Goal: Check status: Check status

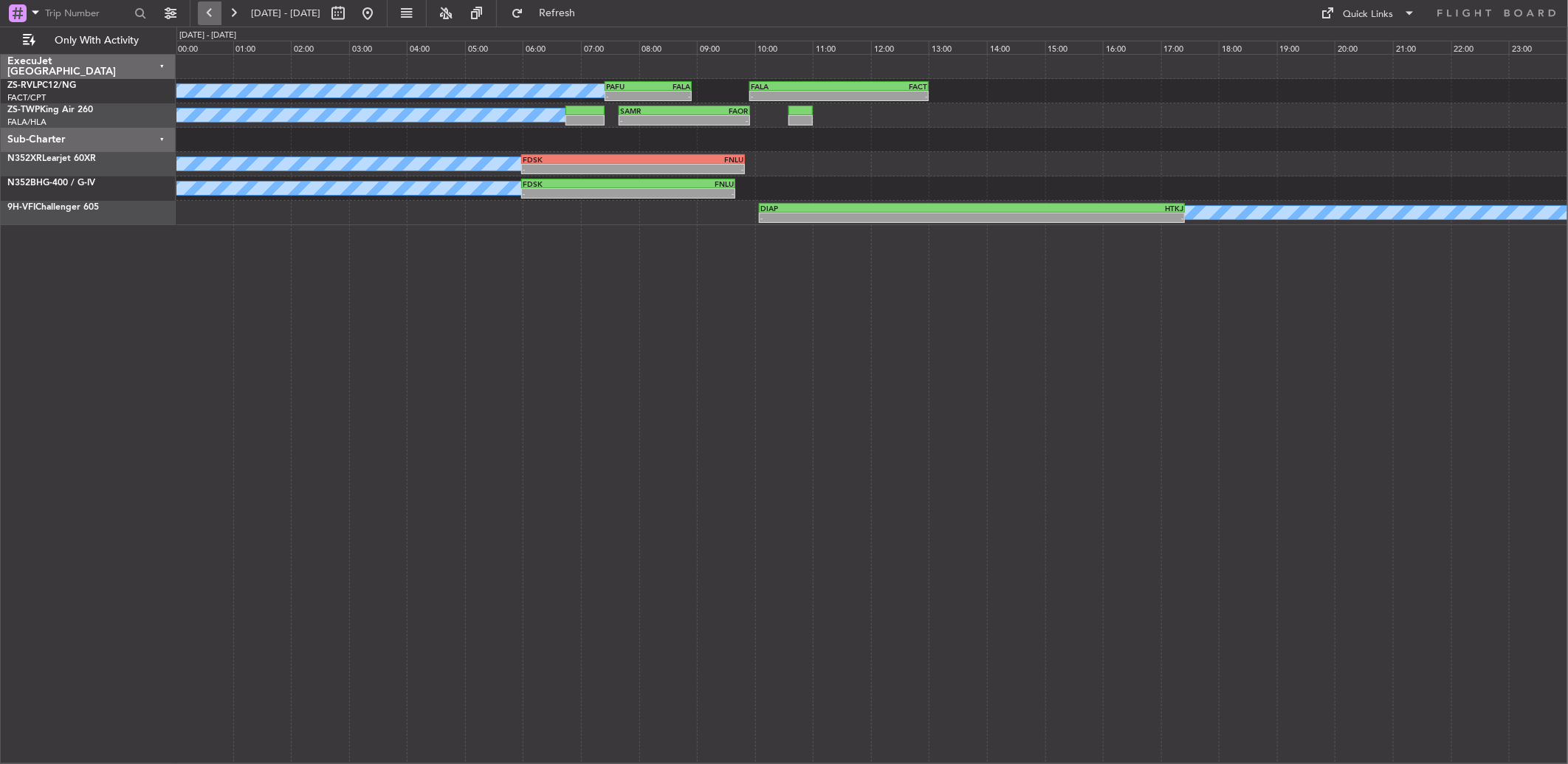
click at [214, 13] on button at bounding box center [210, 13] width 24 height 24
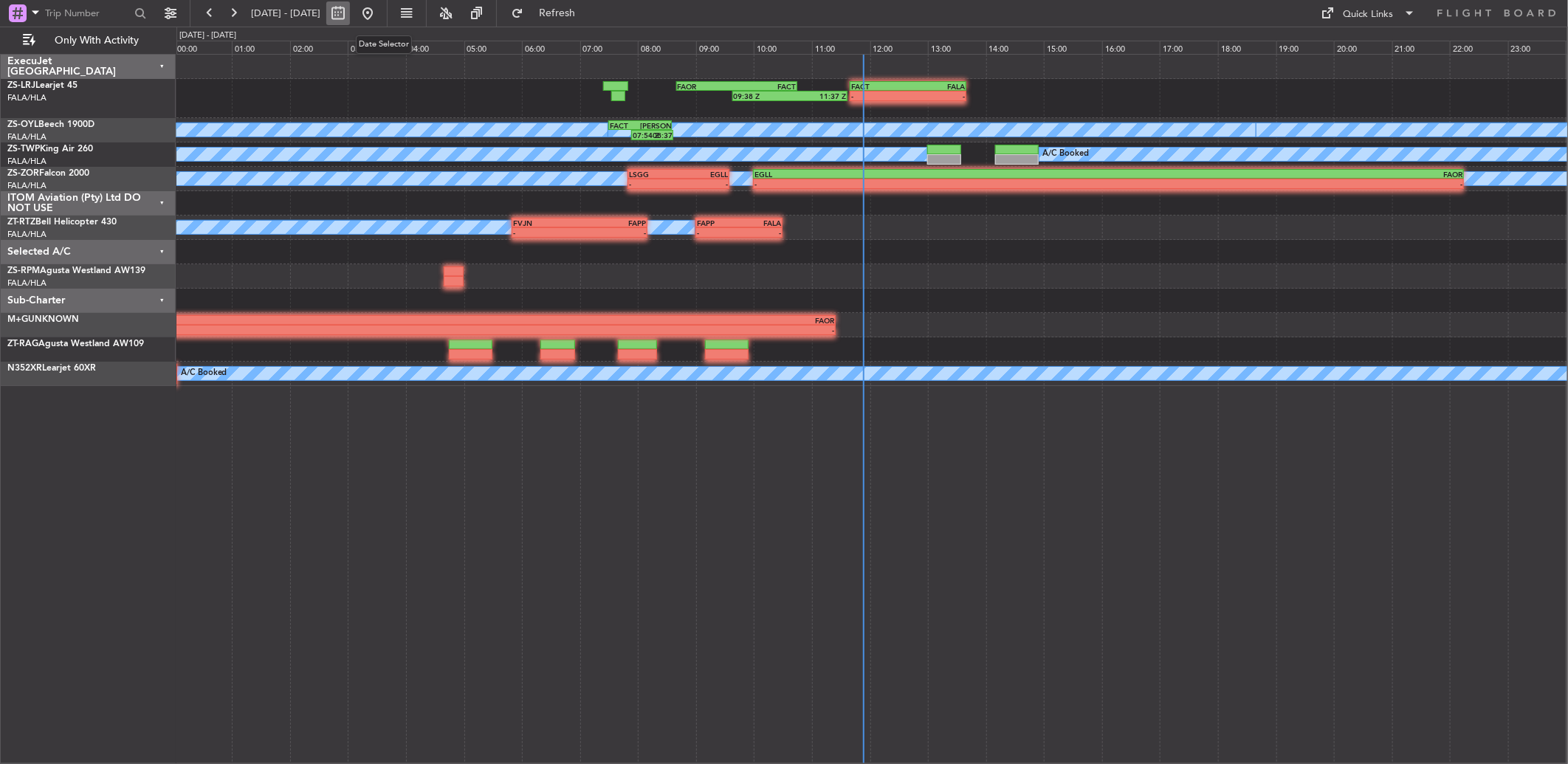
click at [350, 17] on button at bounding box center [338, 13] width 24 height 24
select select "10"
select select "2025"
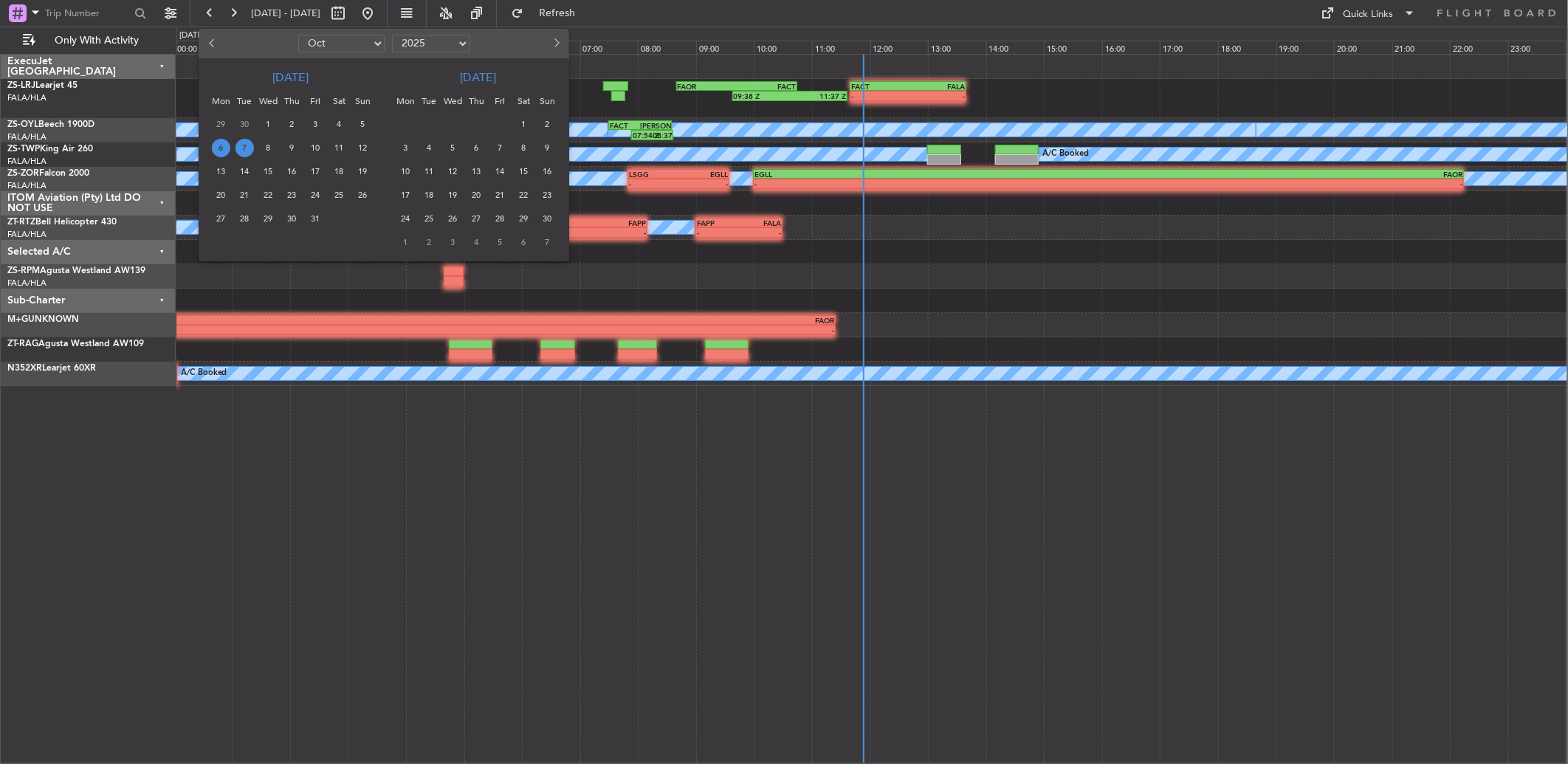
drag, startPoint x: 1011, startPoint y: 483, endPoint x: 1007, endPoint y: 452, distance: 31.3
click at [1012, 483] on div at bounding box center [784, 382] width 1568 height 764
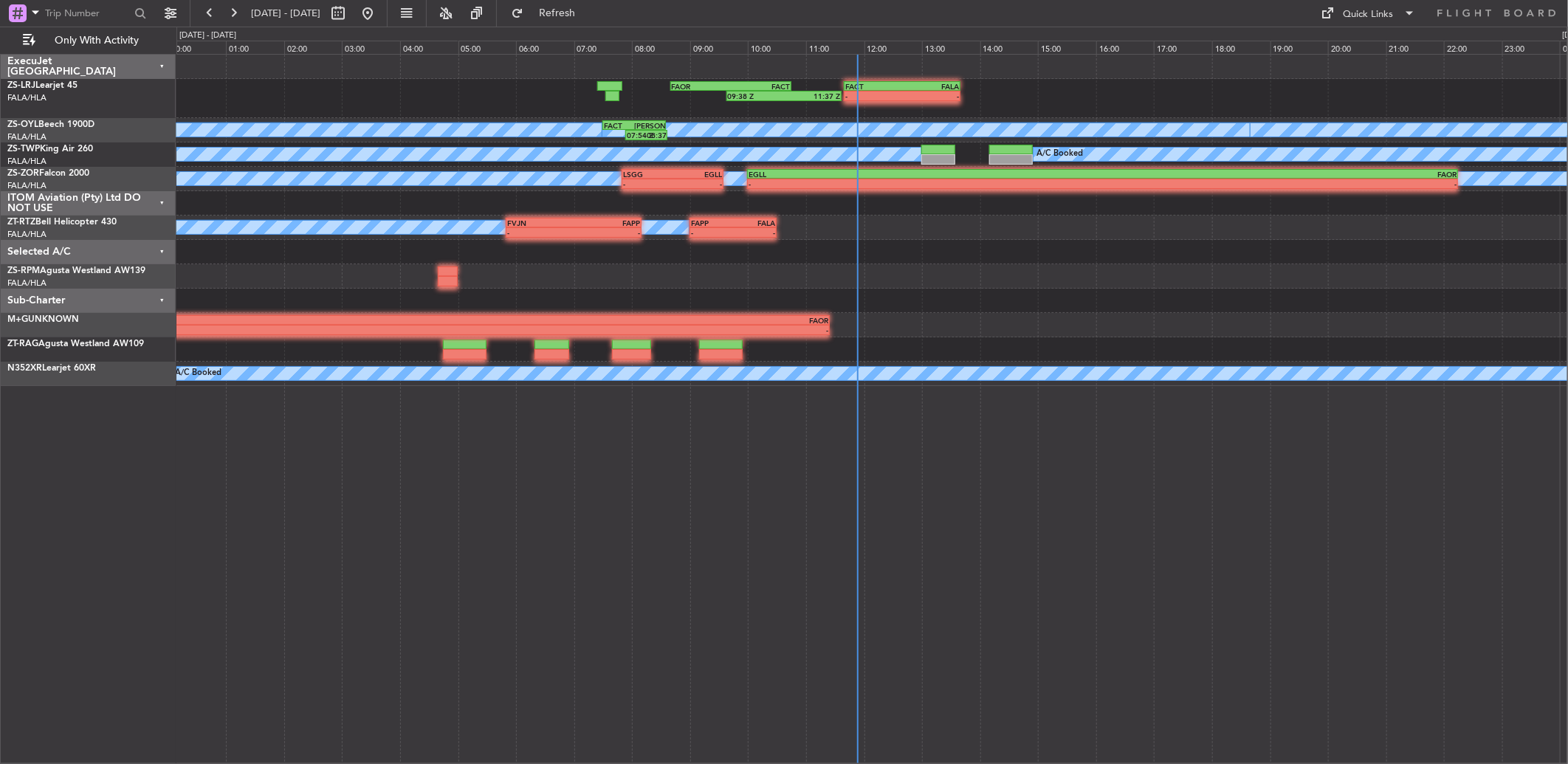
click at [324, 98] on div "FACT 11:40 Z FALA 13:40 Z - - FAOR 08:40 Z FACT 10:45 Z 09:38 Z 11:37 Z" at bounding box center [872, 98] width 1390 height 39
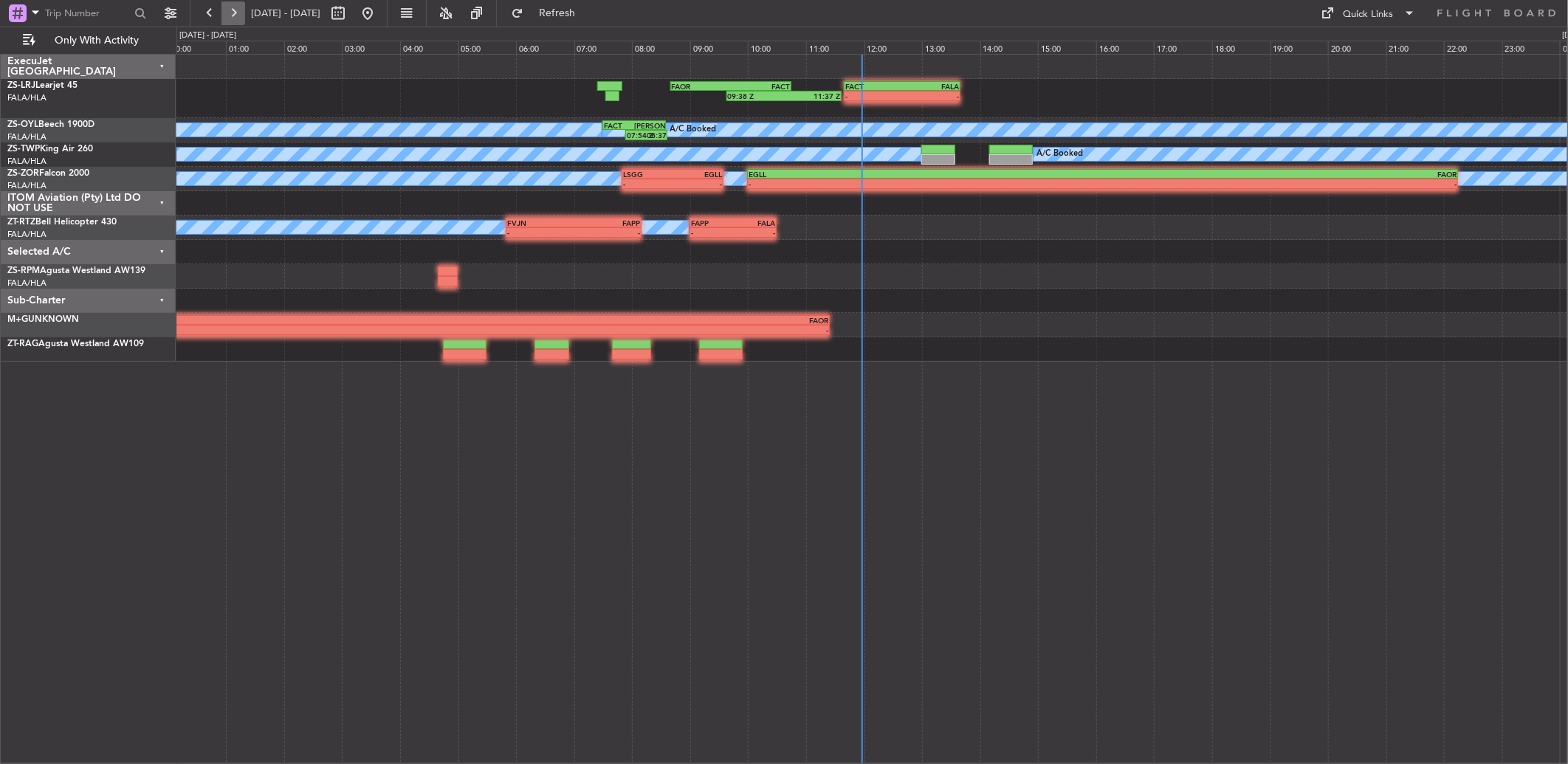
click at [233, 15] on button at bounding box center [233, 13] width 24 height 24
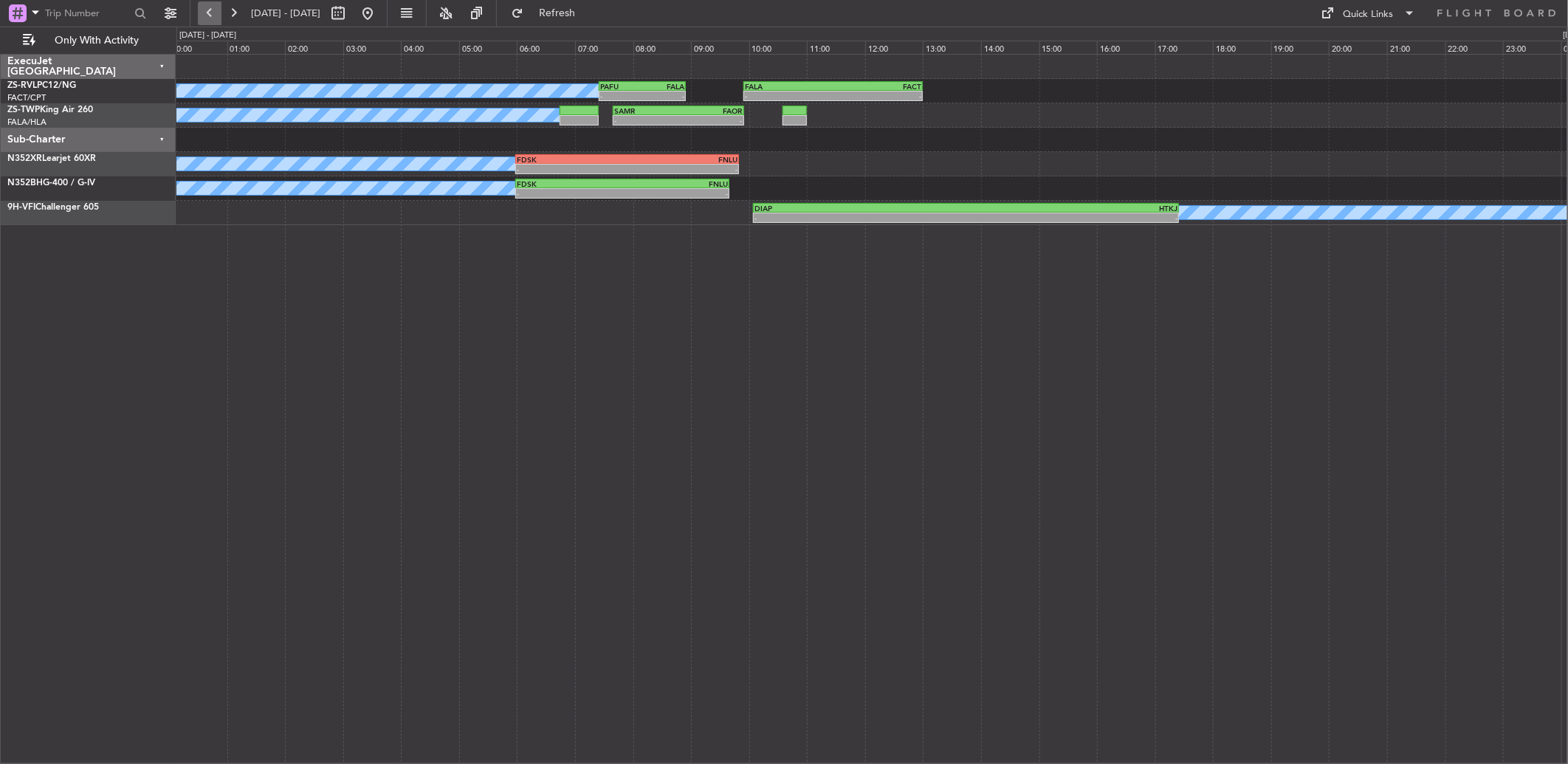
click at [204, 17] on button at bounding box center [210, 13] width 24 height 24
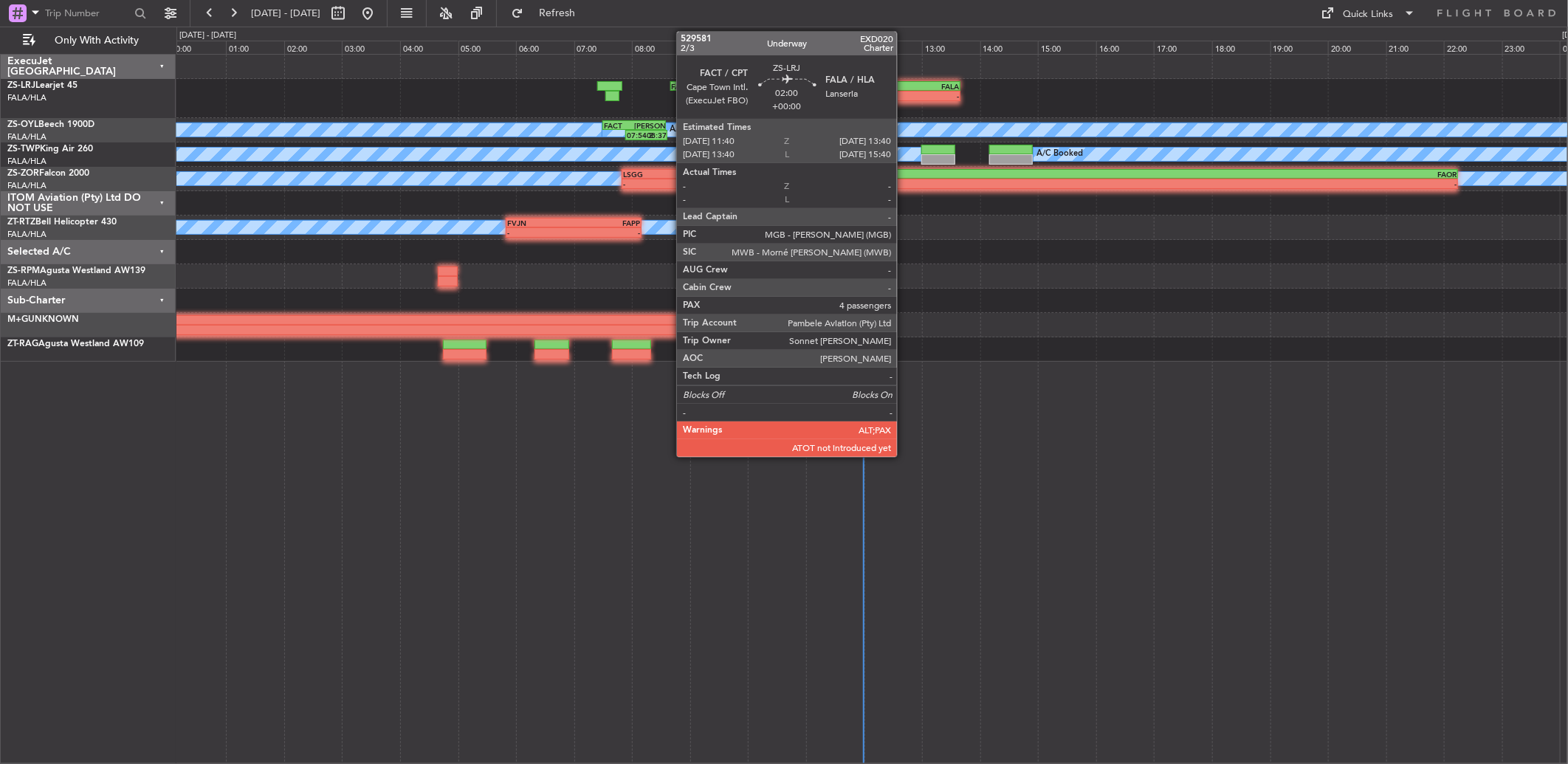
click at [904, 83] on div "FALA" at bounding box center [931, 86] width 57 height 9
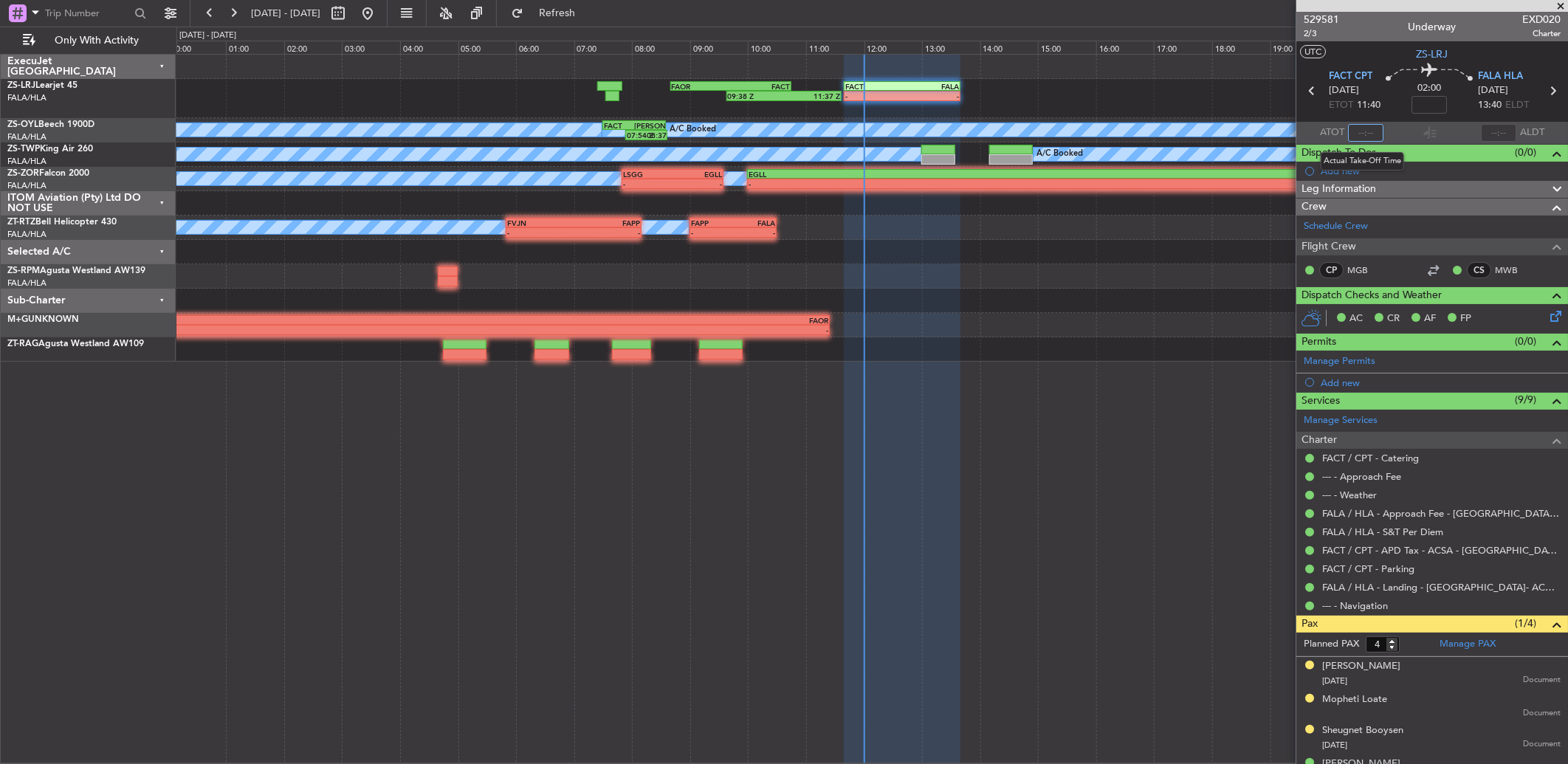
click at [1362, 135] on input "text" at bounding box center [1366, 132] width 36 height 17
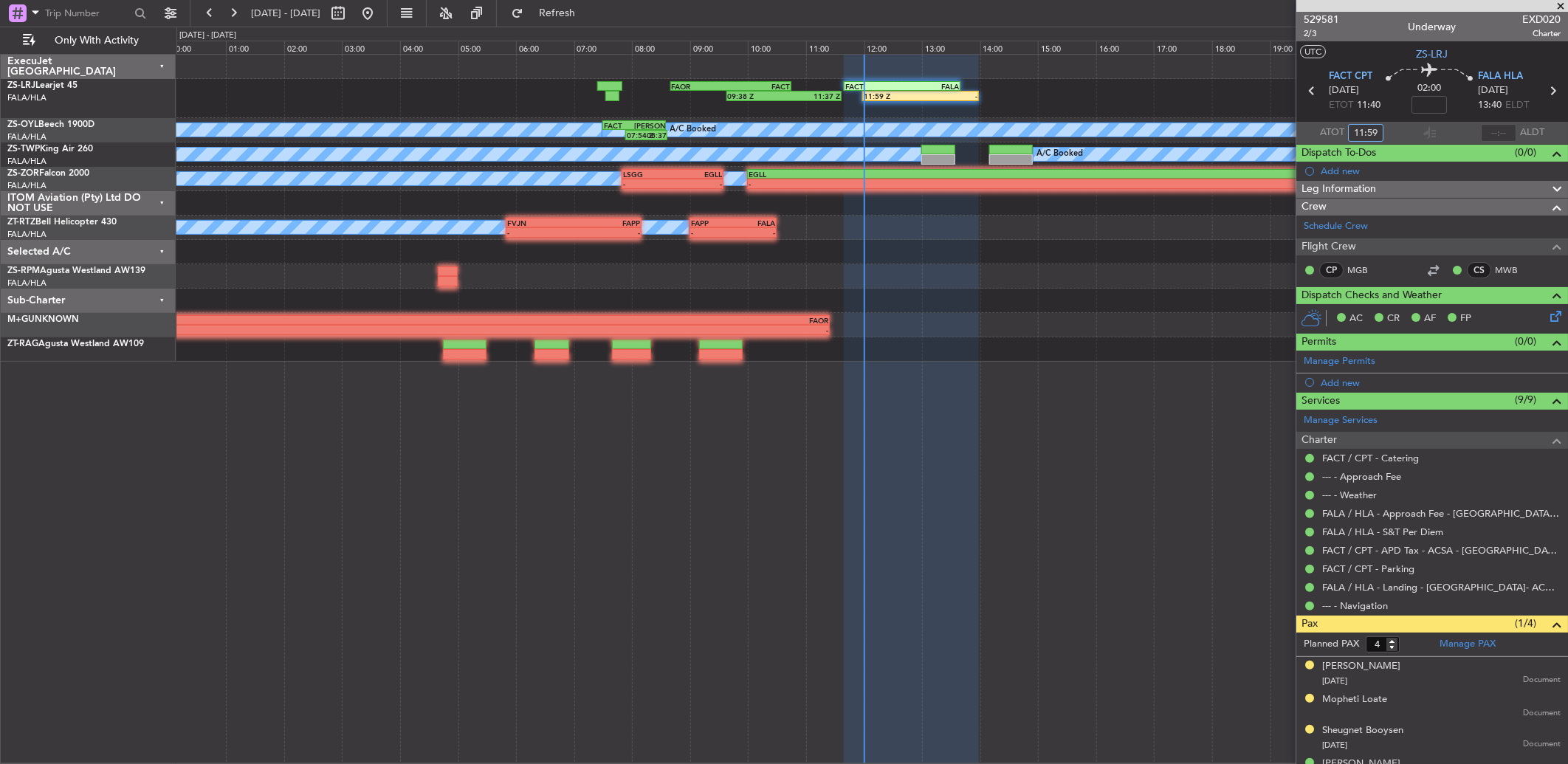
type input "11:59"
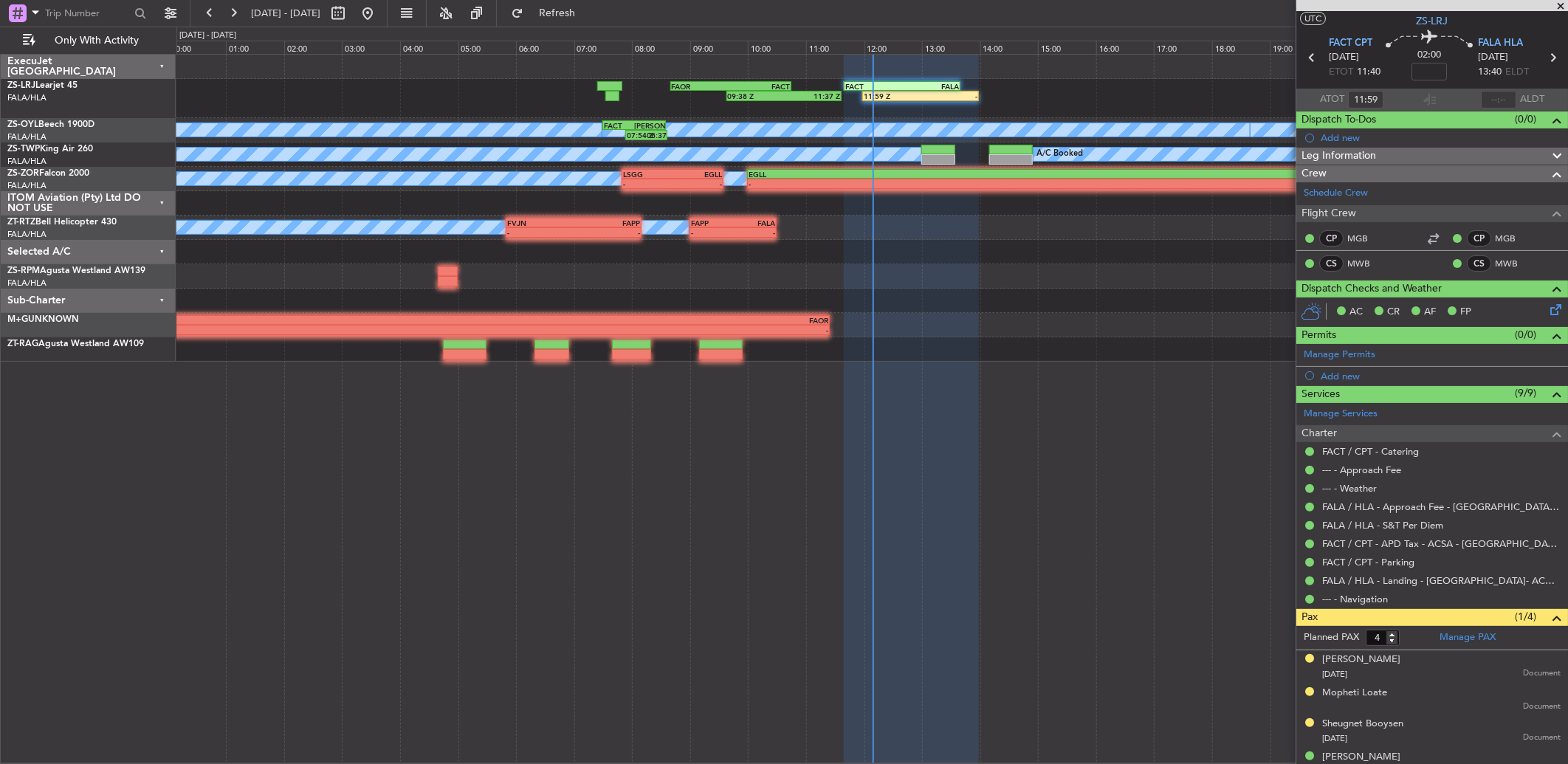
scroll to position [50, 0]
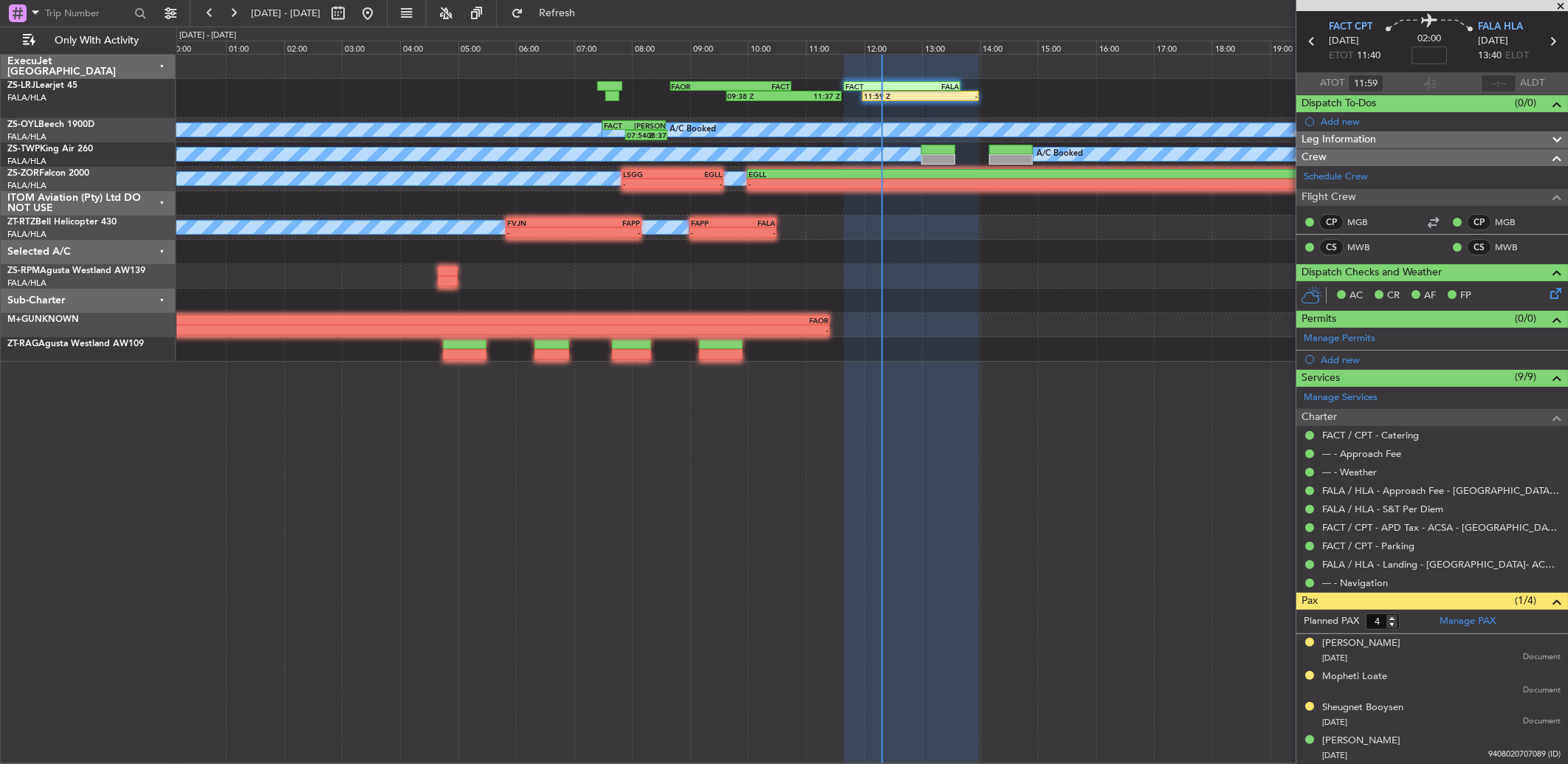
click at [1124, 93] on div "09:38 Z 11:37 Z FAOR 08:40 Z FACT 10:45 Z 11:59 Z - FACT 11:40 Z FALA 13:40 Z" at bounding box center [872, 98] width 1390 height 39
click at [227, 12] on button at bounding box center [233, 13] width 24 height 24
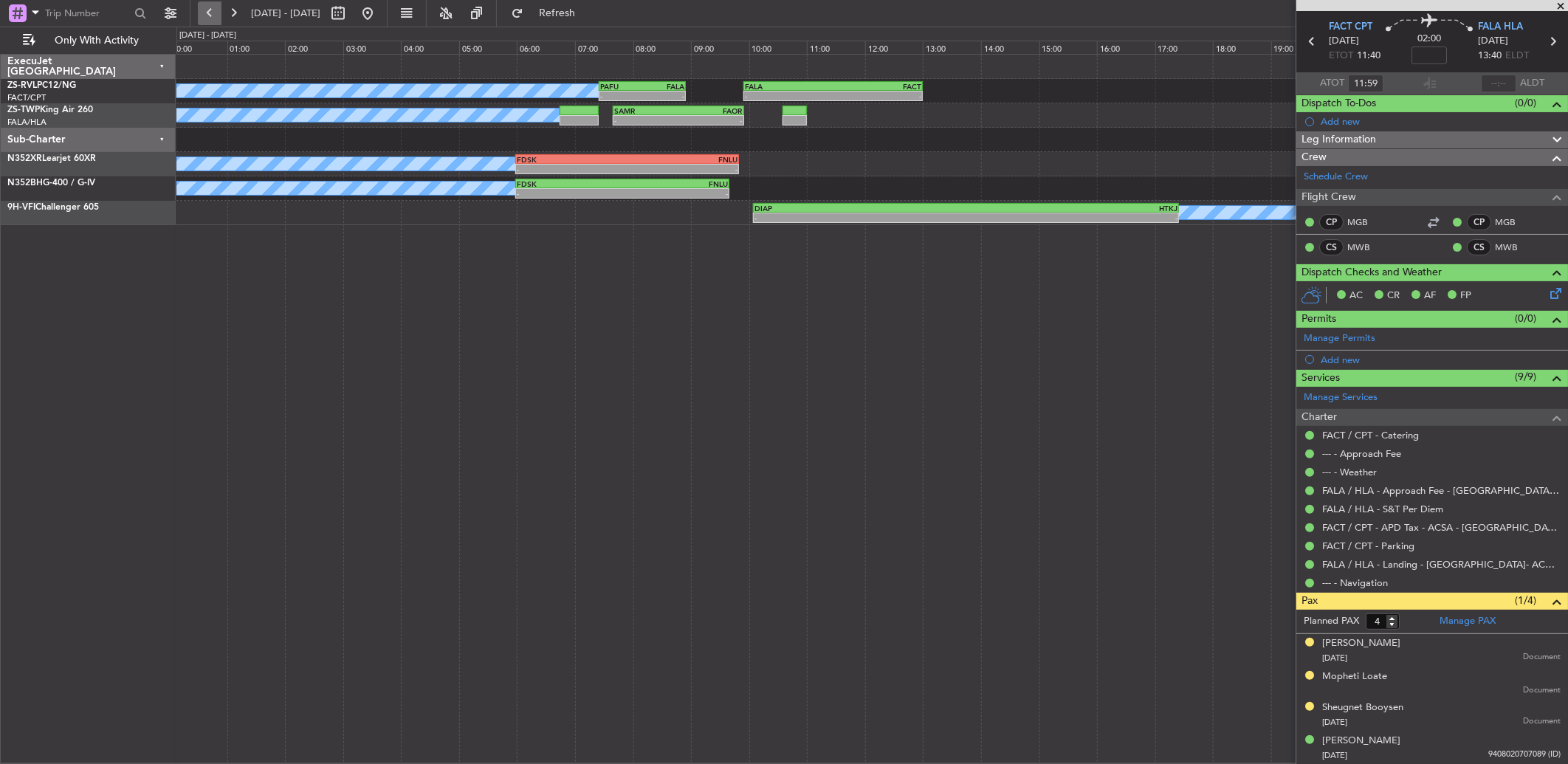
click at [214, 9] on button at bounding box center [210, 13] width 24 height 24
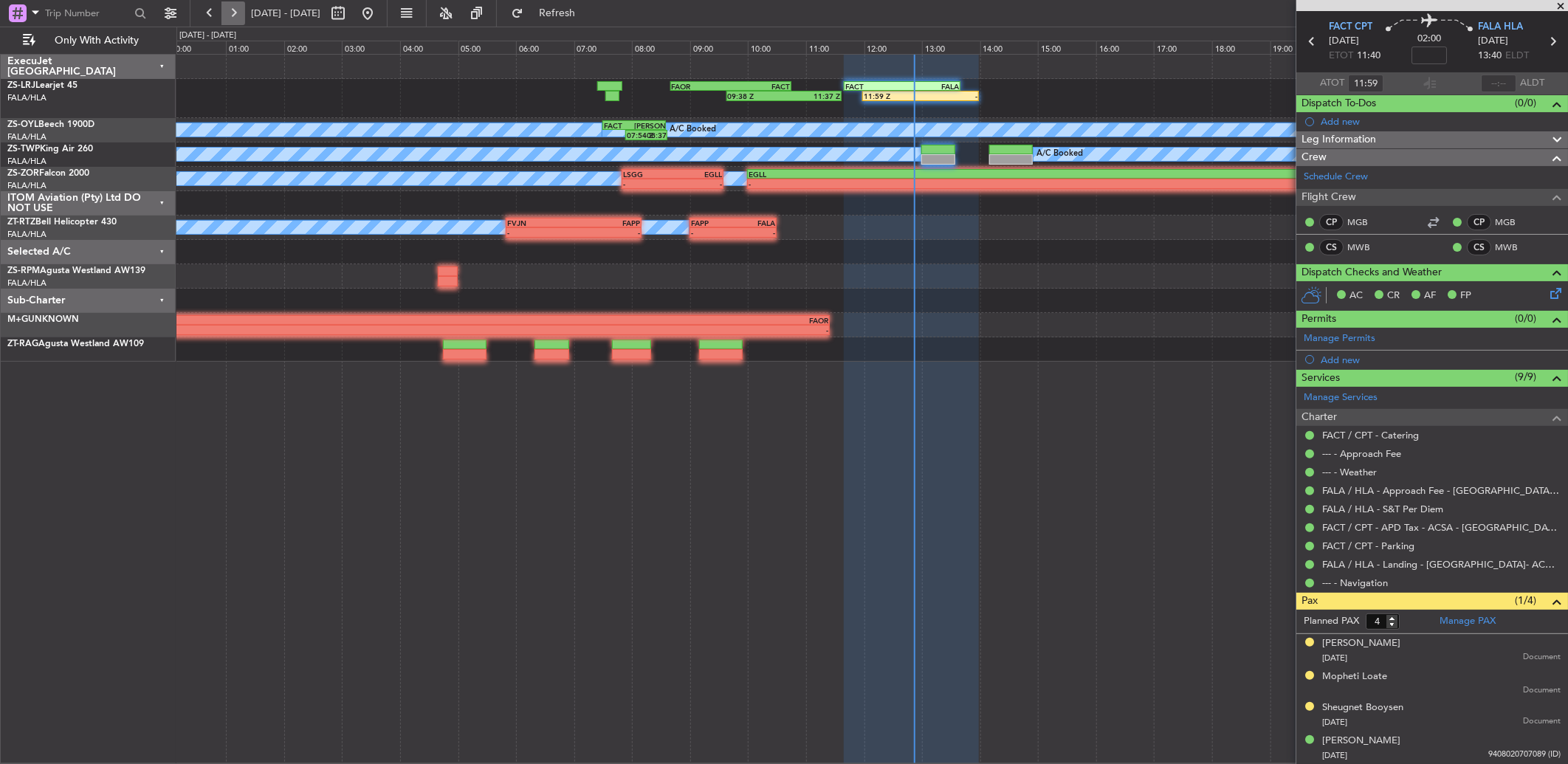
click at [238, 19] on button at bounding box center [233, 13] width 24 height 24
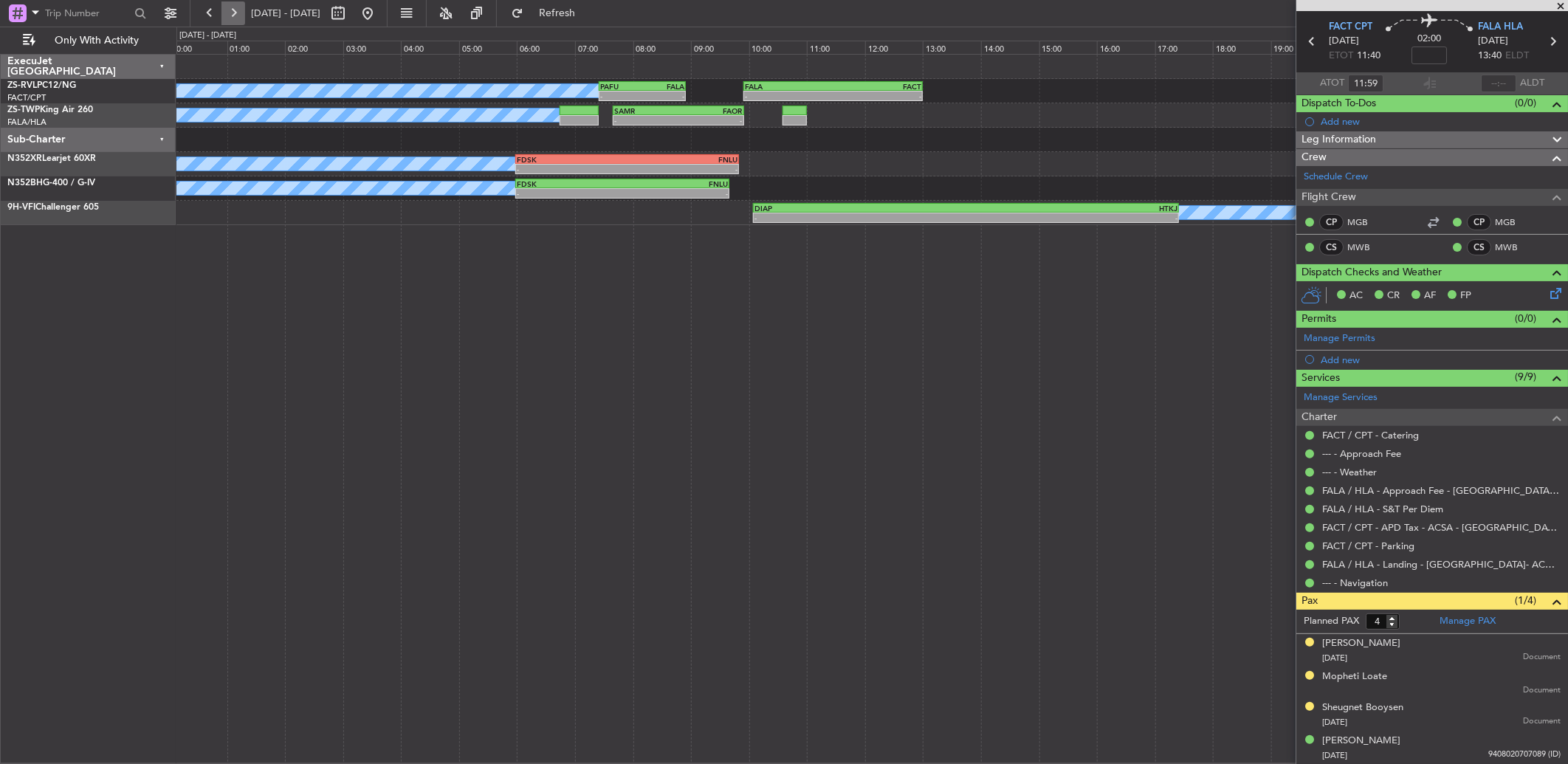
click at [234, 11] on button at bounding box center [233, 13] width 24 height 24
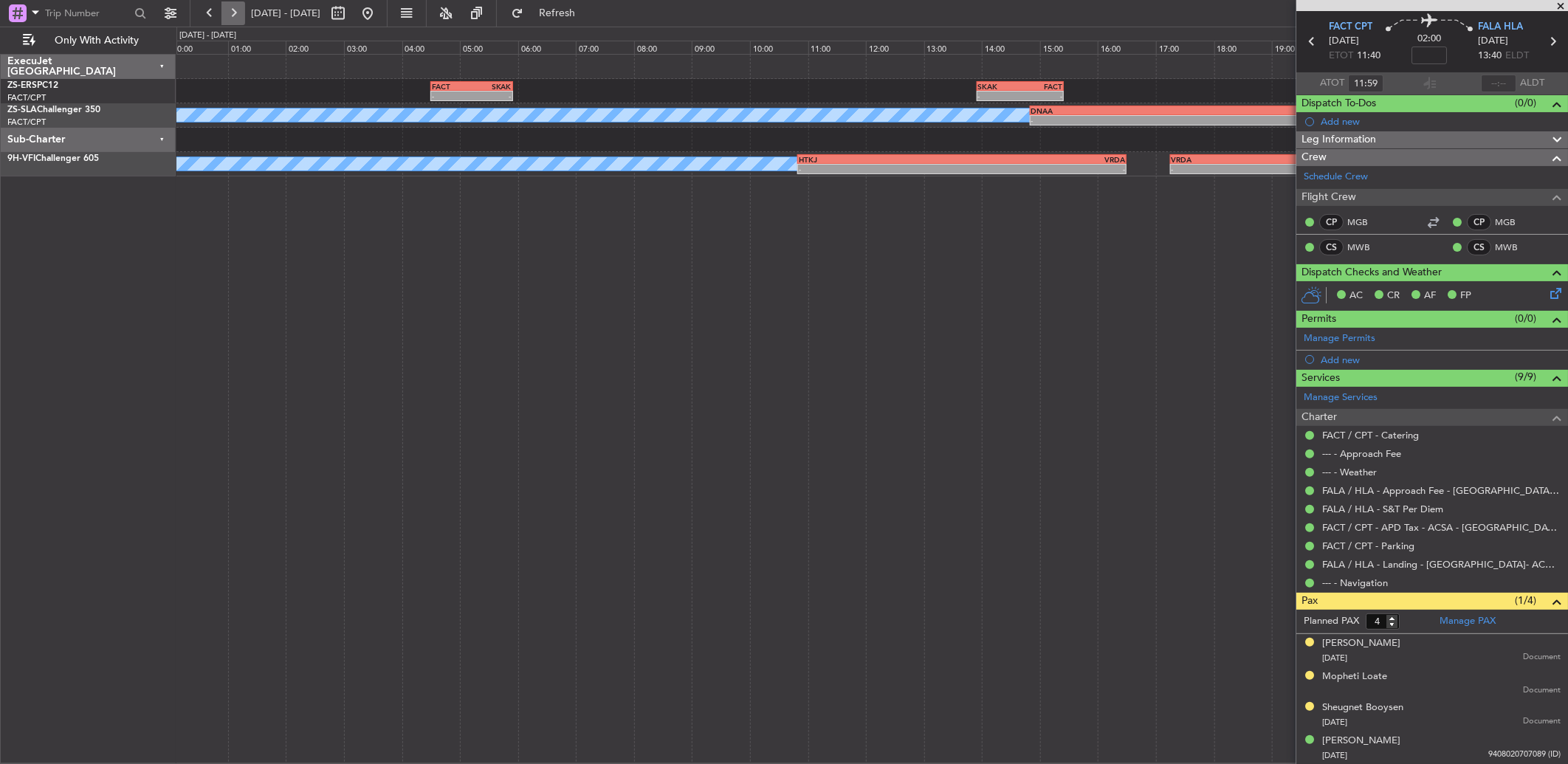
click at [230, 22] on button at bounding box center [233, 13] width 24 height 24
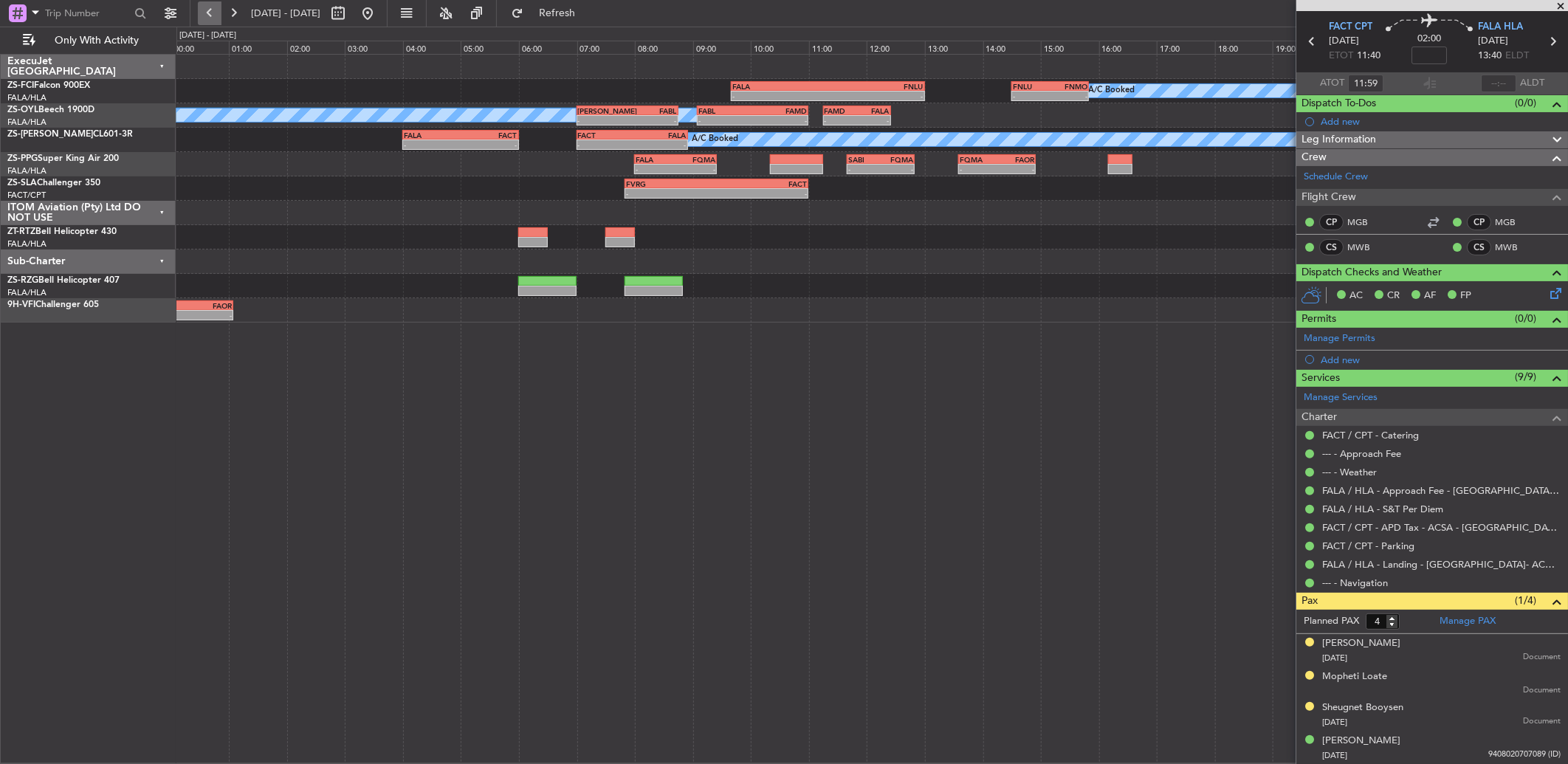
click at [211, 17] on button at bounding box center [210, 13] width 24 height 24
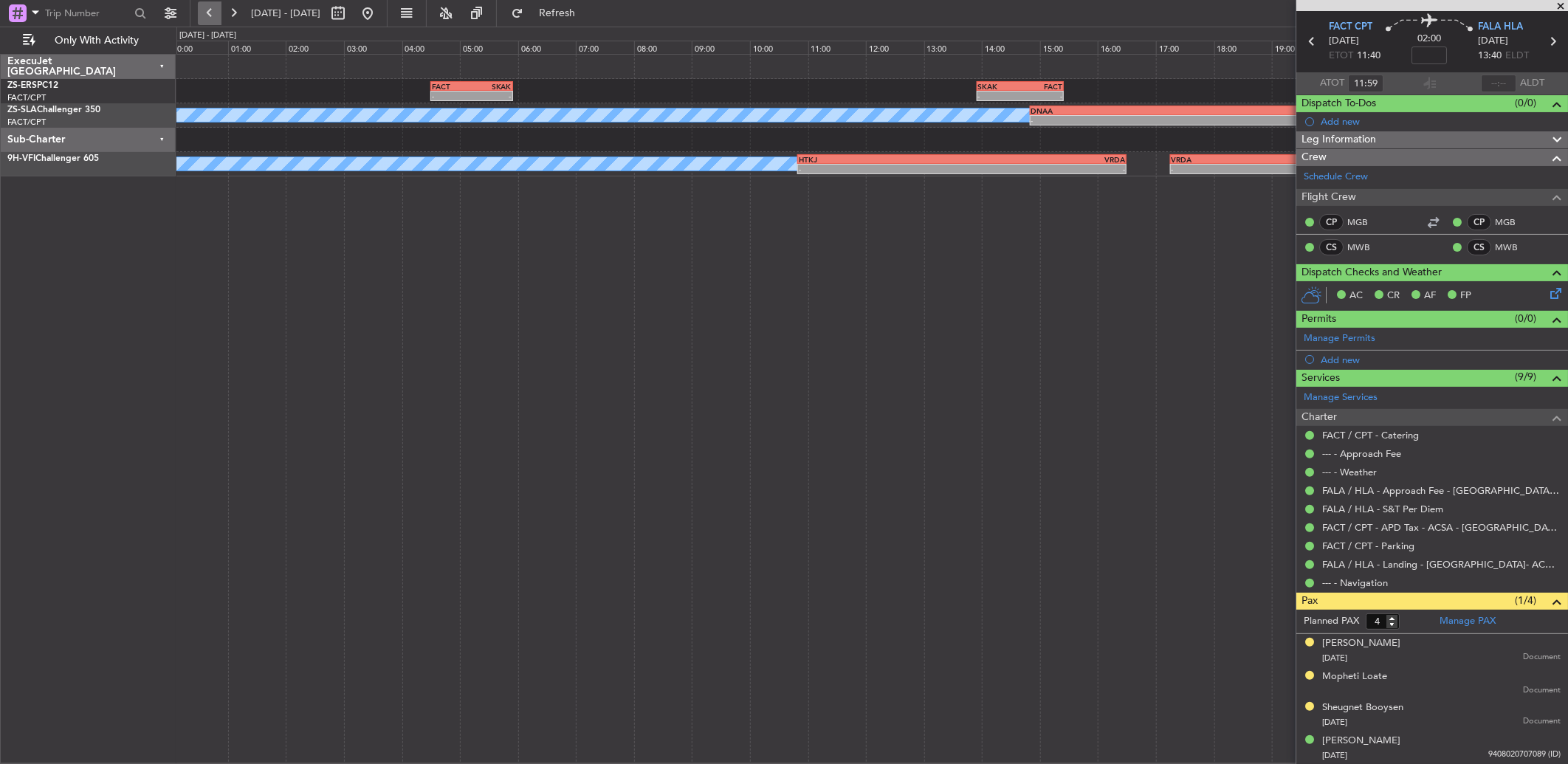
click at [211, 17] on button at bounding box center [210, 13] width 24 height 24
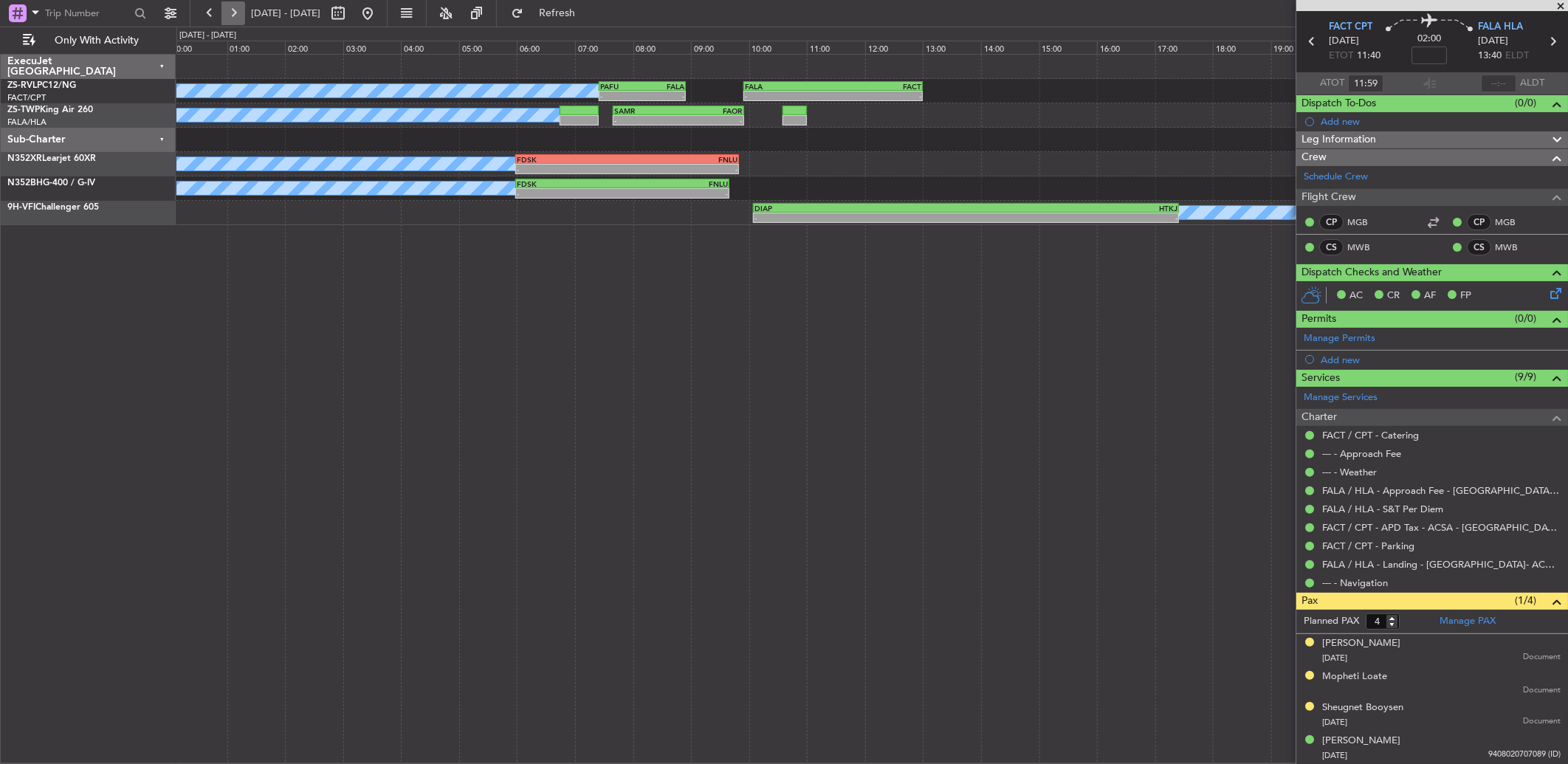
click at [225, 7] on button at bounding box center [233, 13] width 24 height 24
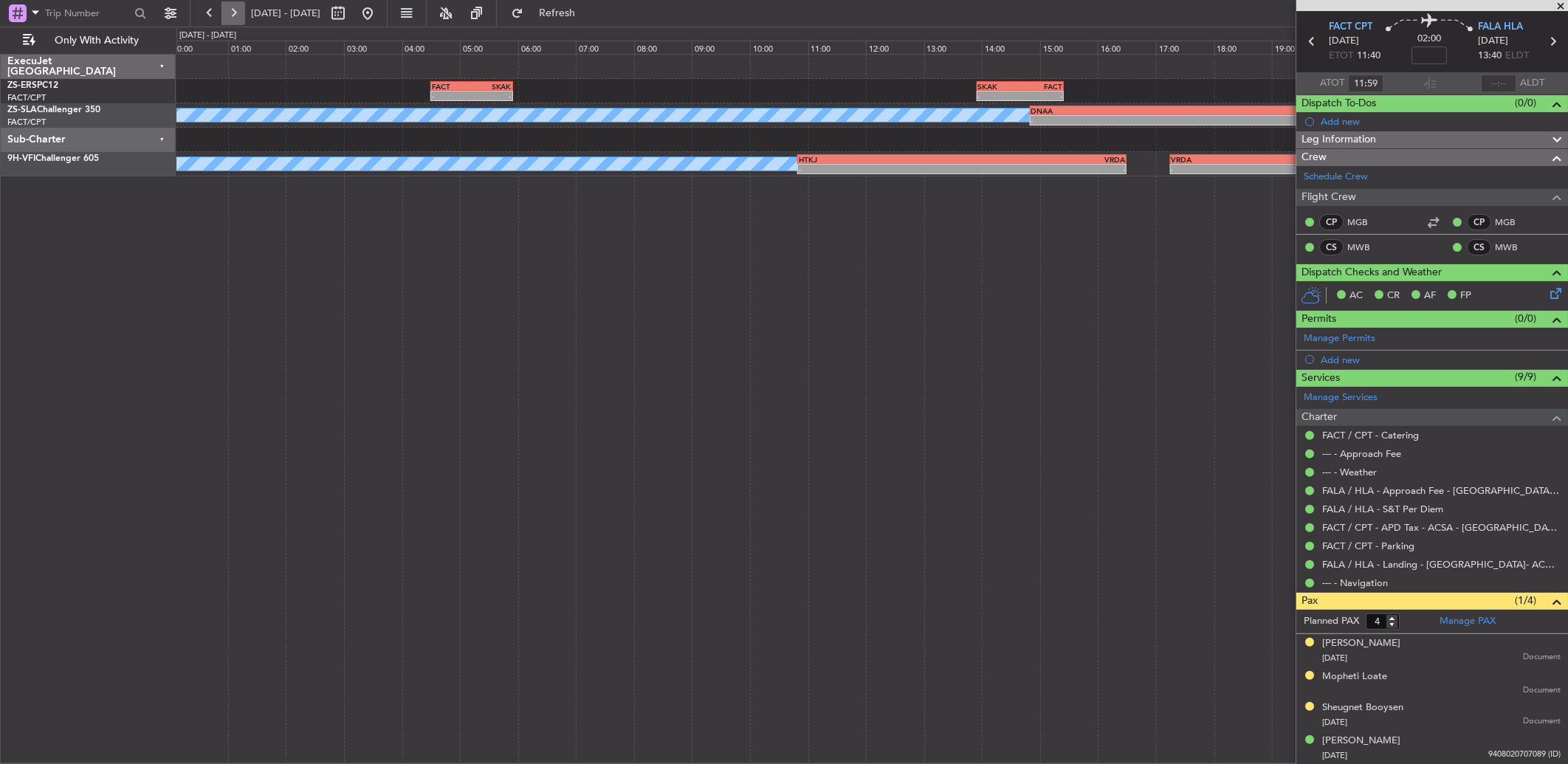
click at [238, 19] on button at bounding box center [233, 13] width 24 height 24
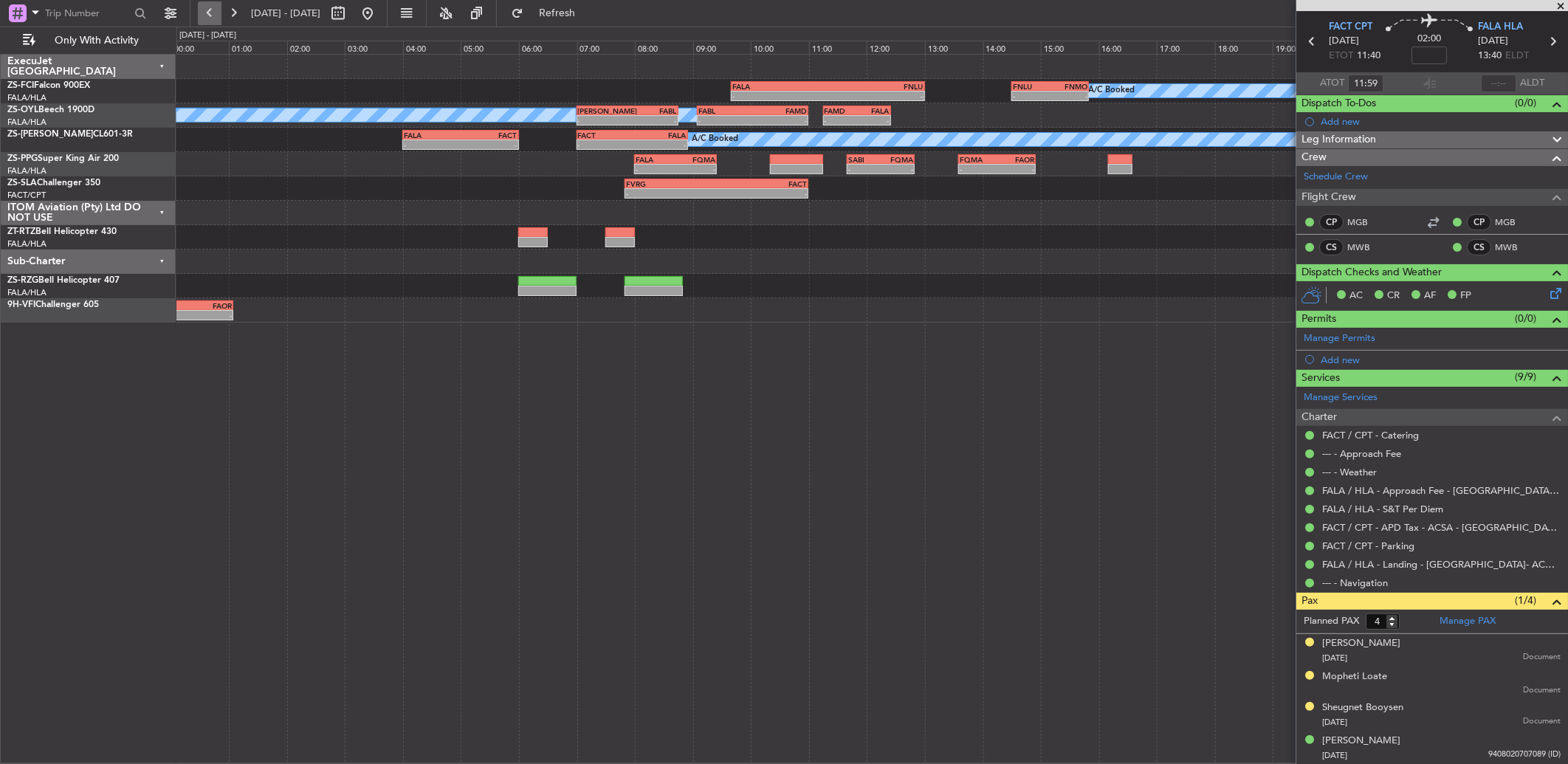
click at [207, 17] on button at bounding box center [210, 13] width 24 height 24
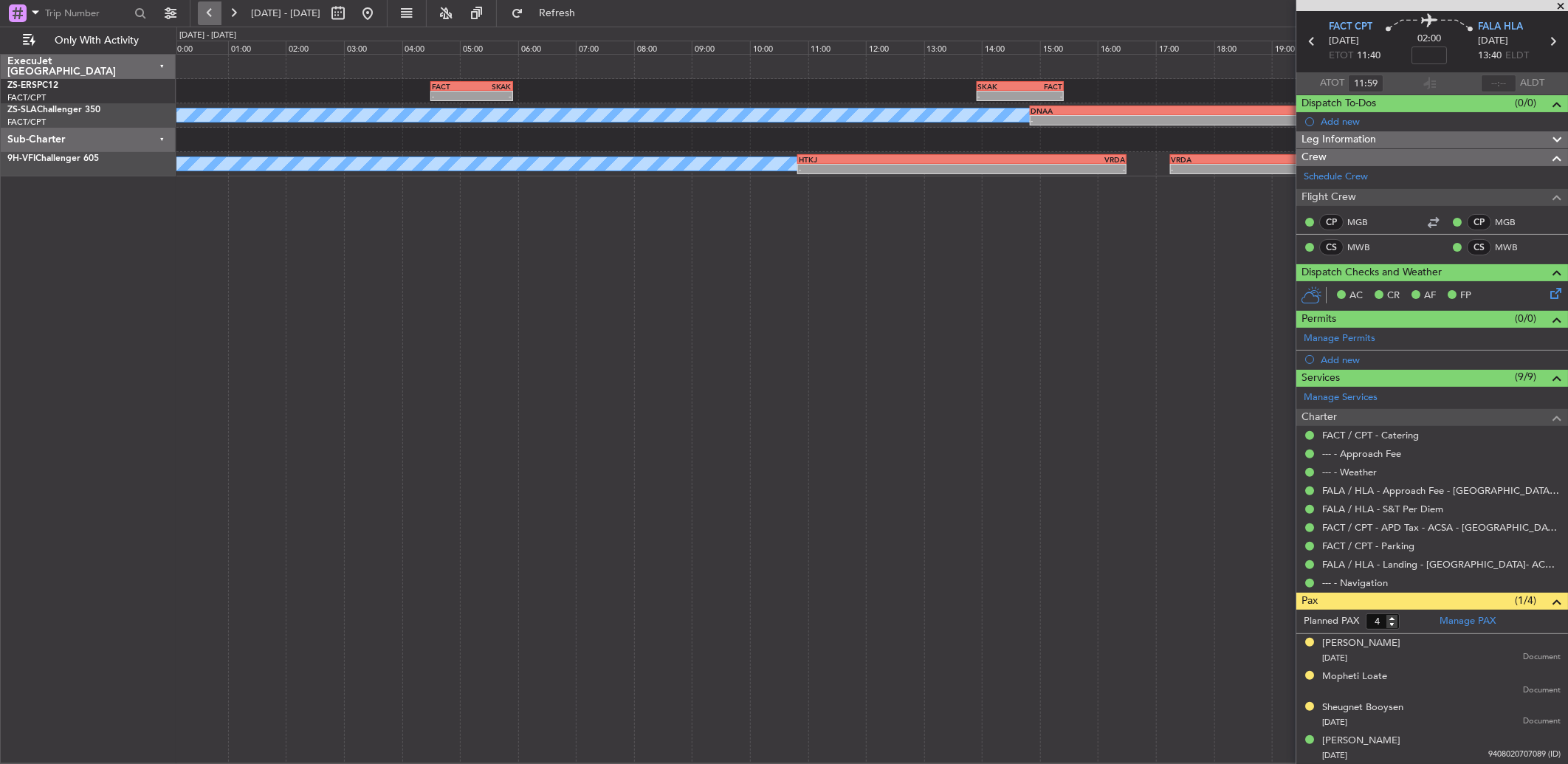
click at [205, 3] on button at bounding box center [210, 13] width 24 height 24
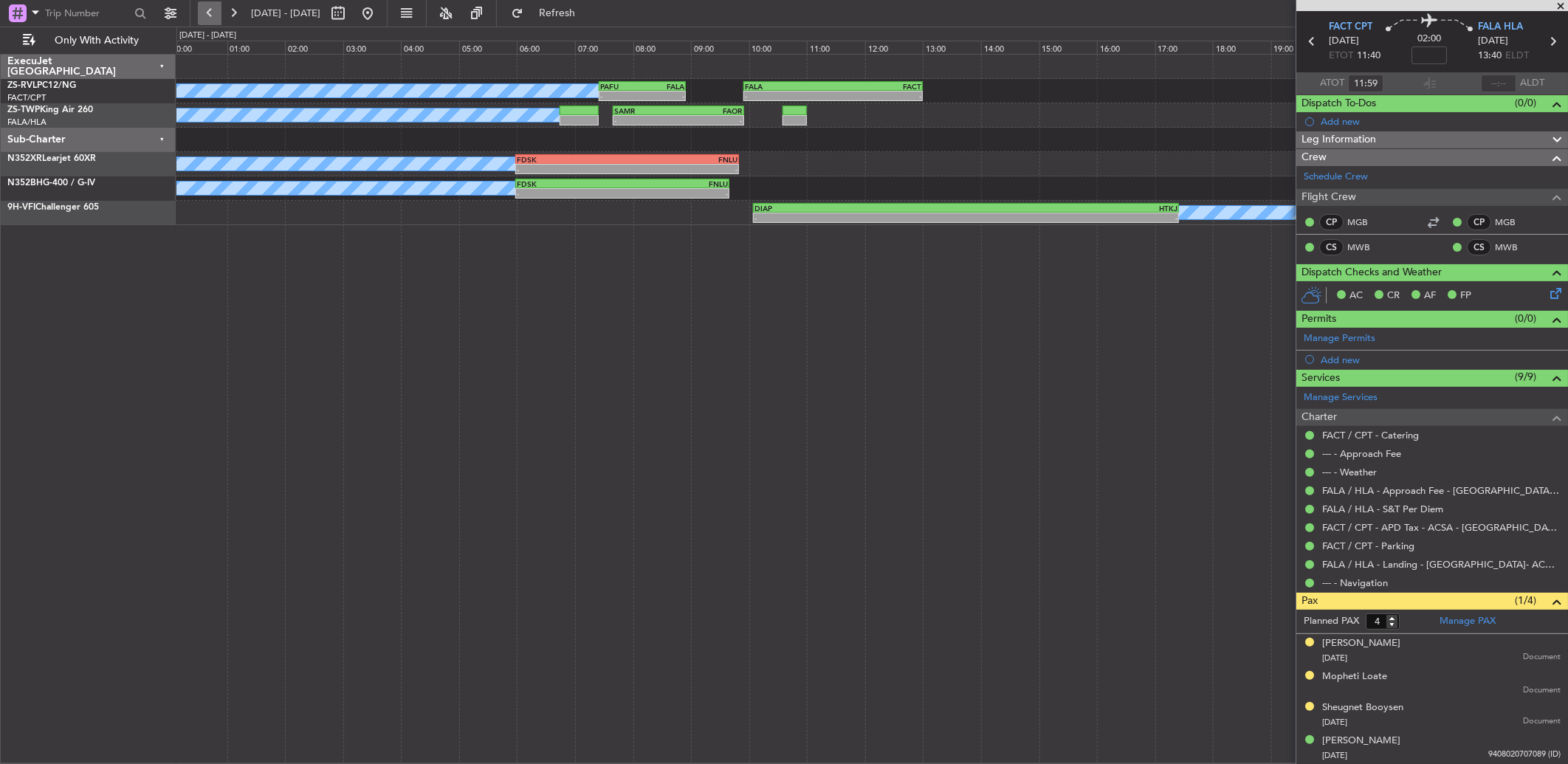
click at [206, 3] on button at bounding box center [210, 13] width 24 height 24
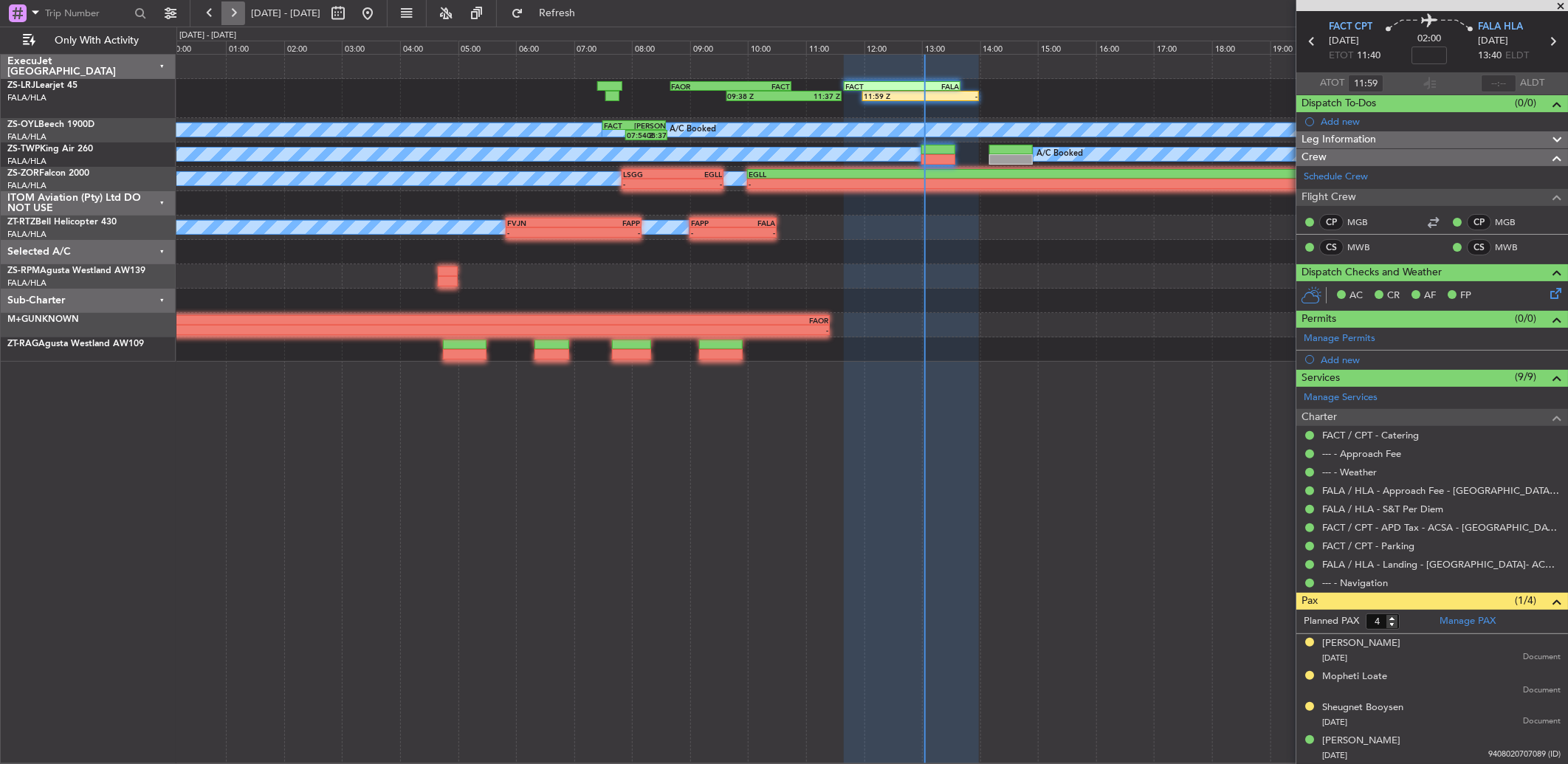
click at [240, 17] on button at bounding box center [233, 13] width 24 height 24
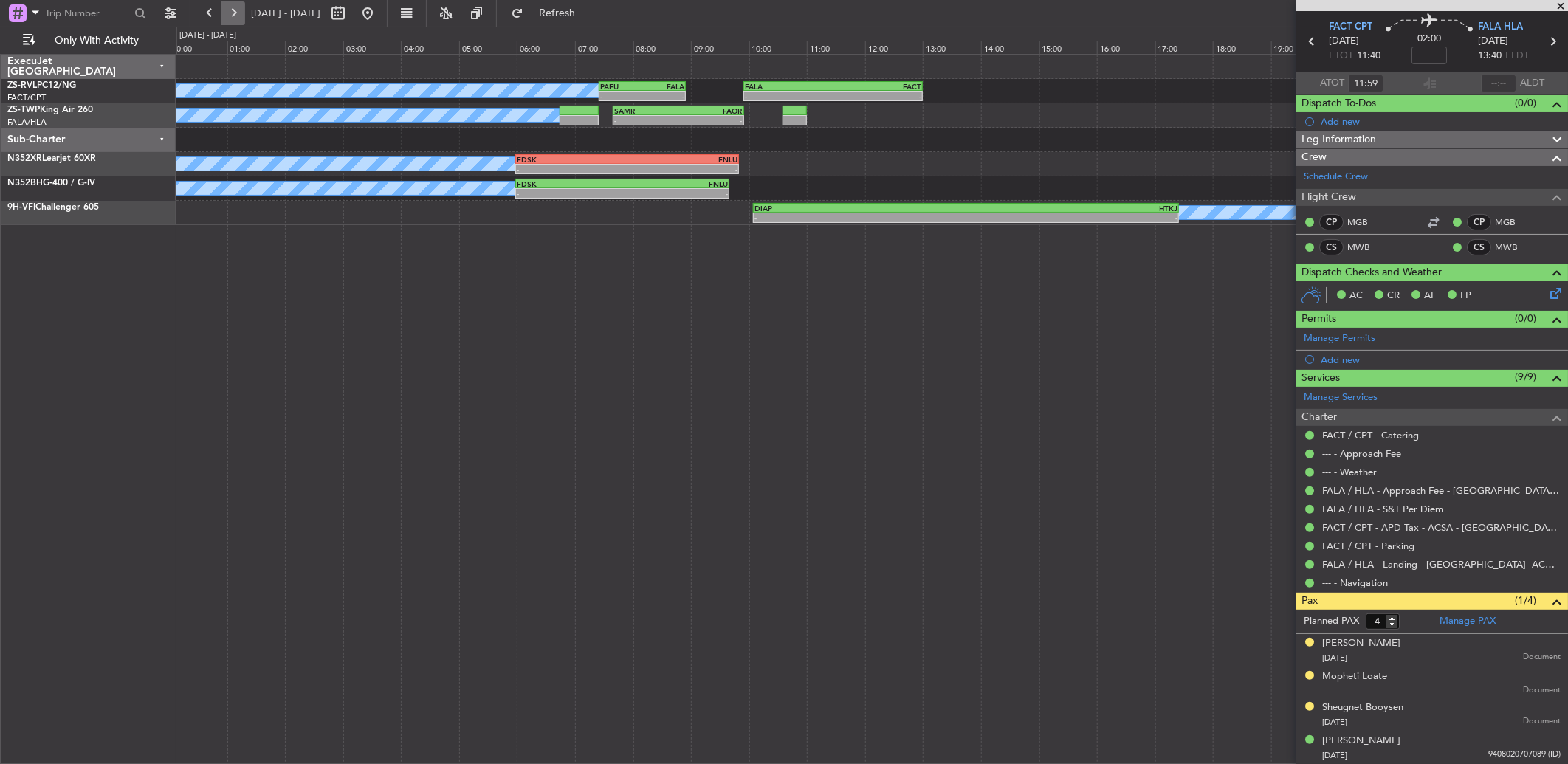
click at [240, 17] on button at bounding box center [233, 13] width 24 height 24
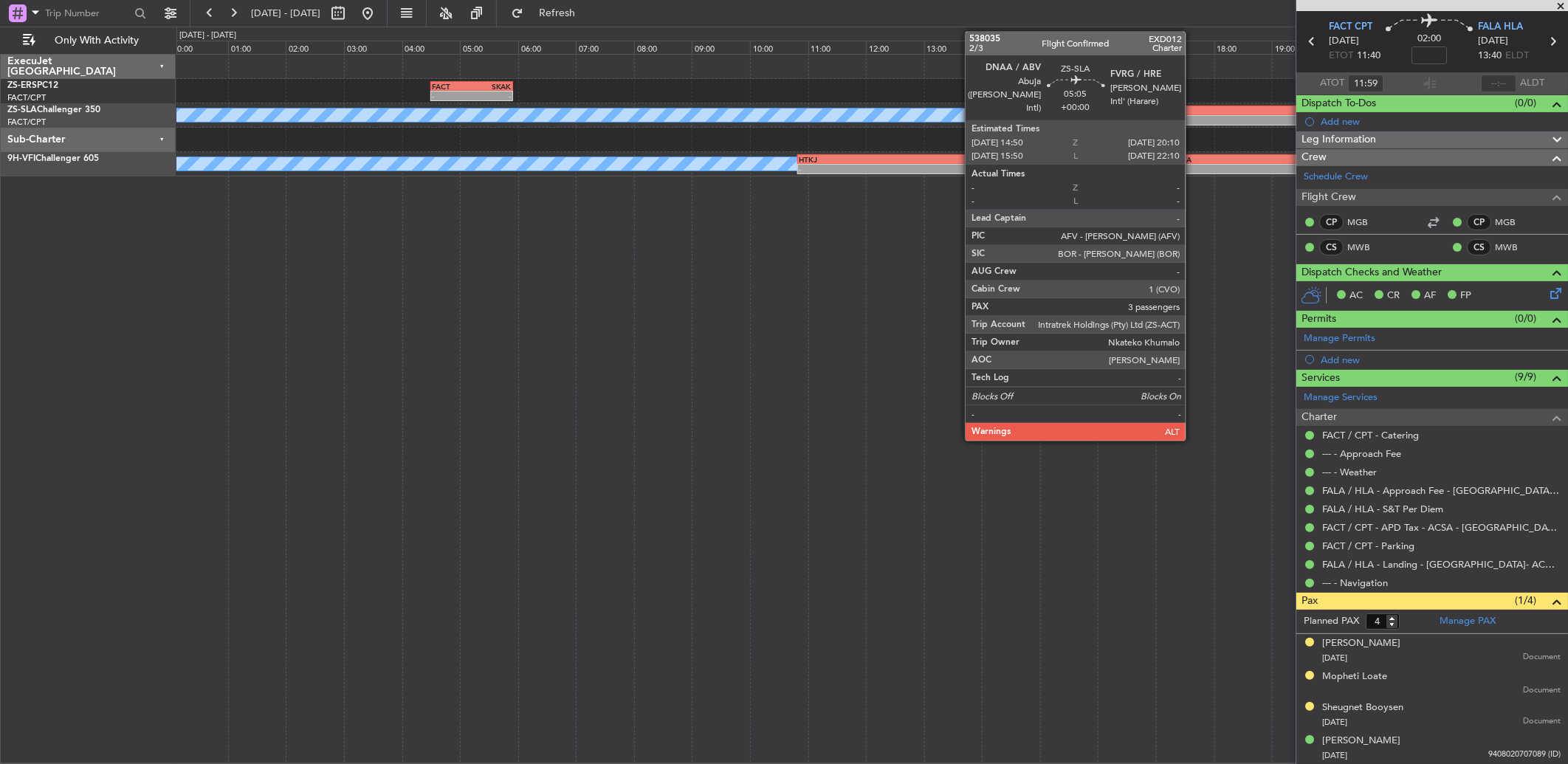
click at [1193, 108] on div "FVRG" at bounding box center [1262, 111] width 154 height 9
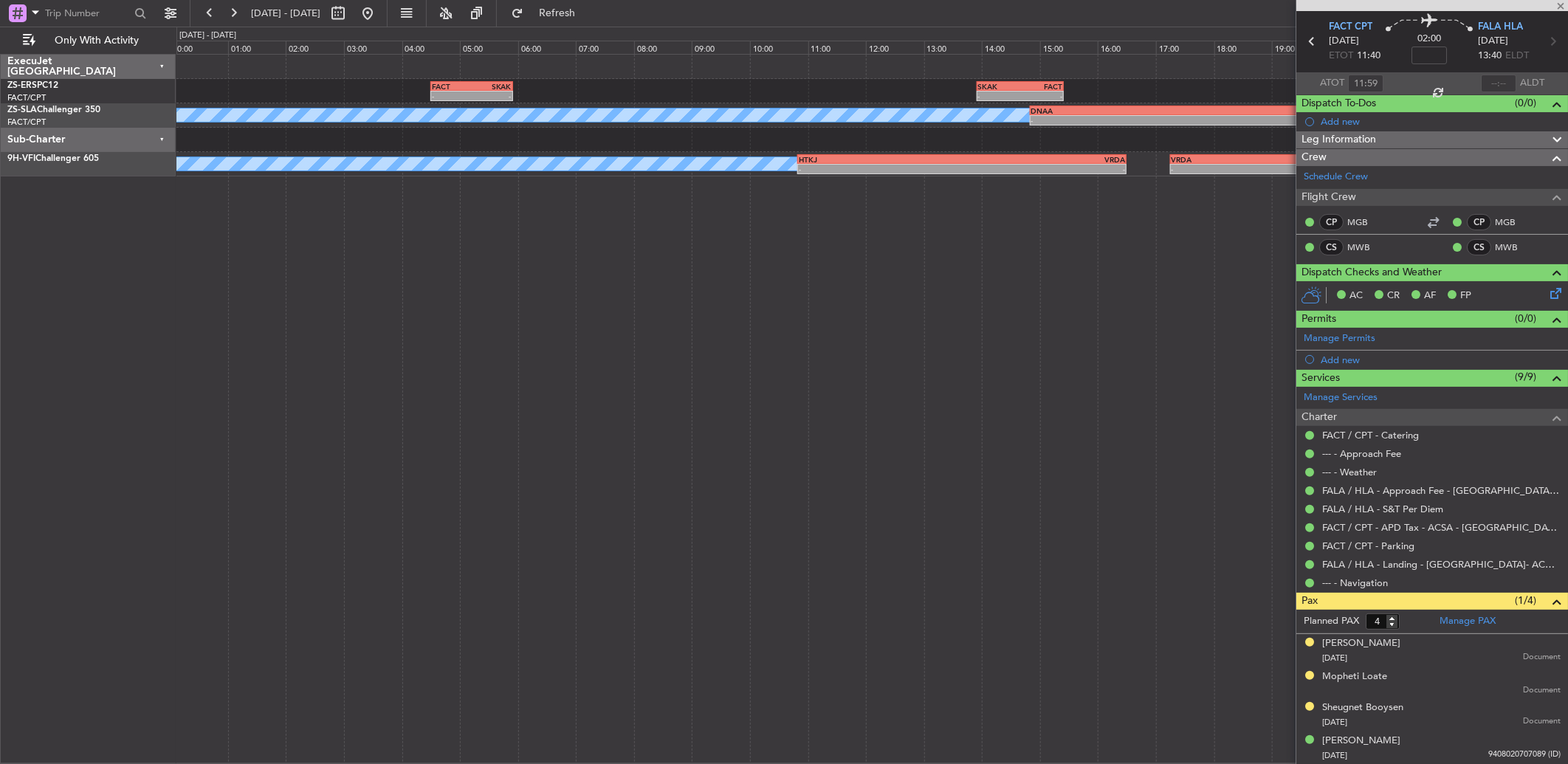
type input "3"
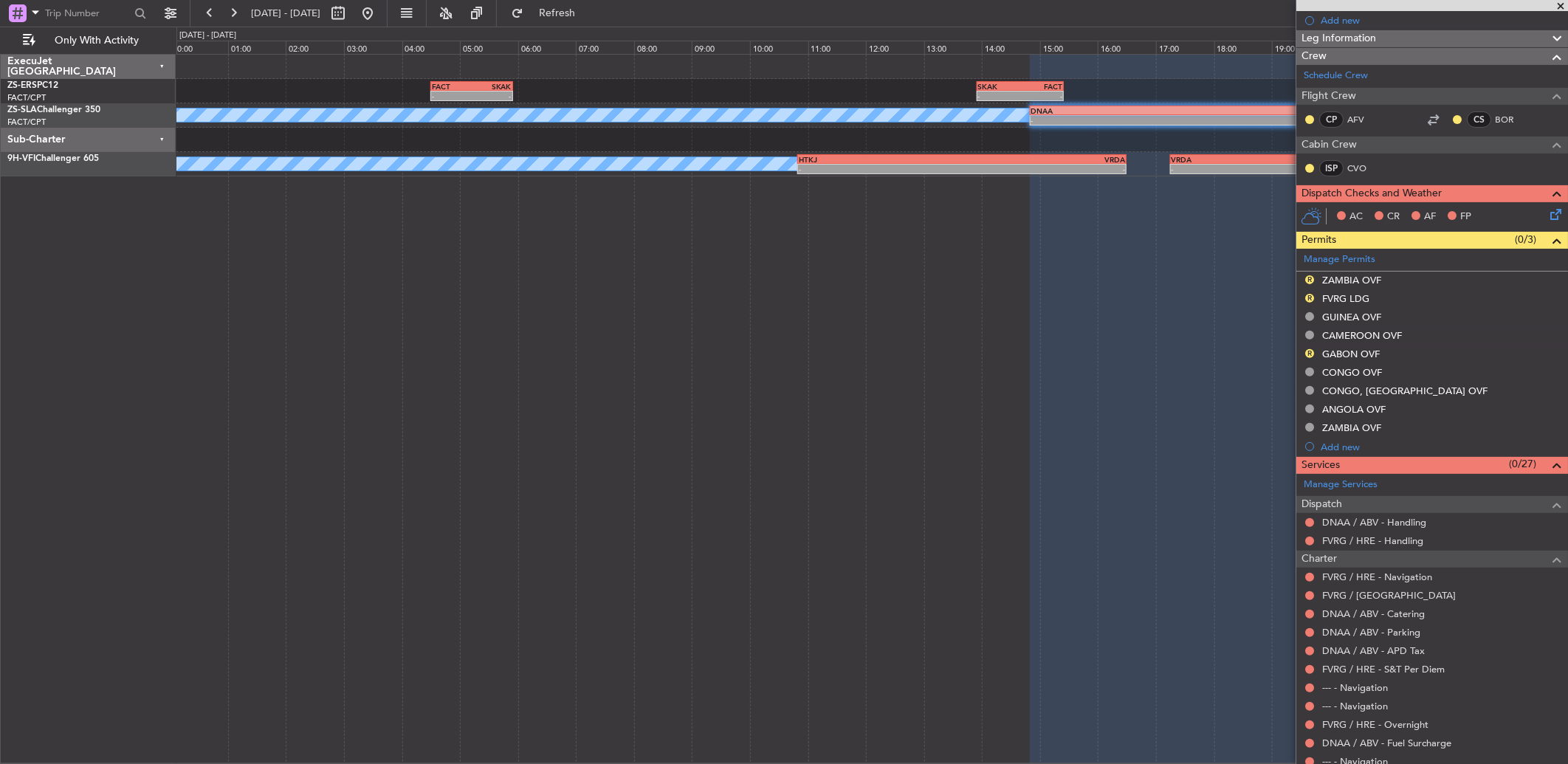
scroll to position [0, 0]
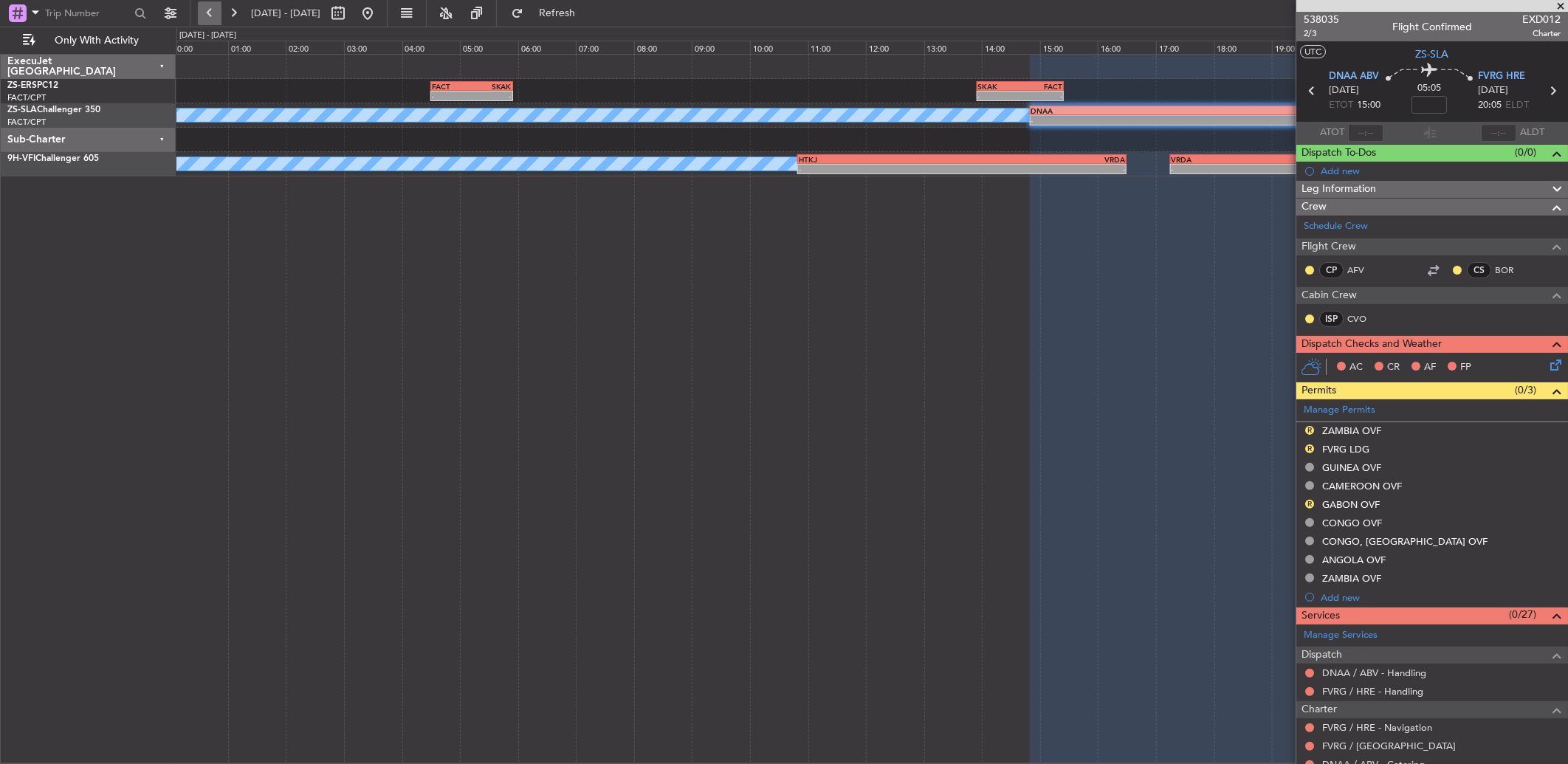
click at [207, 18] on button at bounding box center [210, 13] width 24 height 24
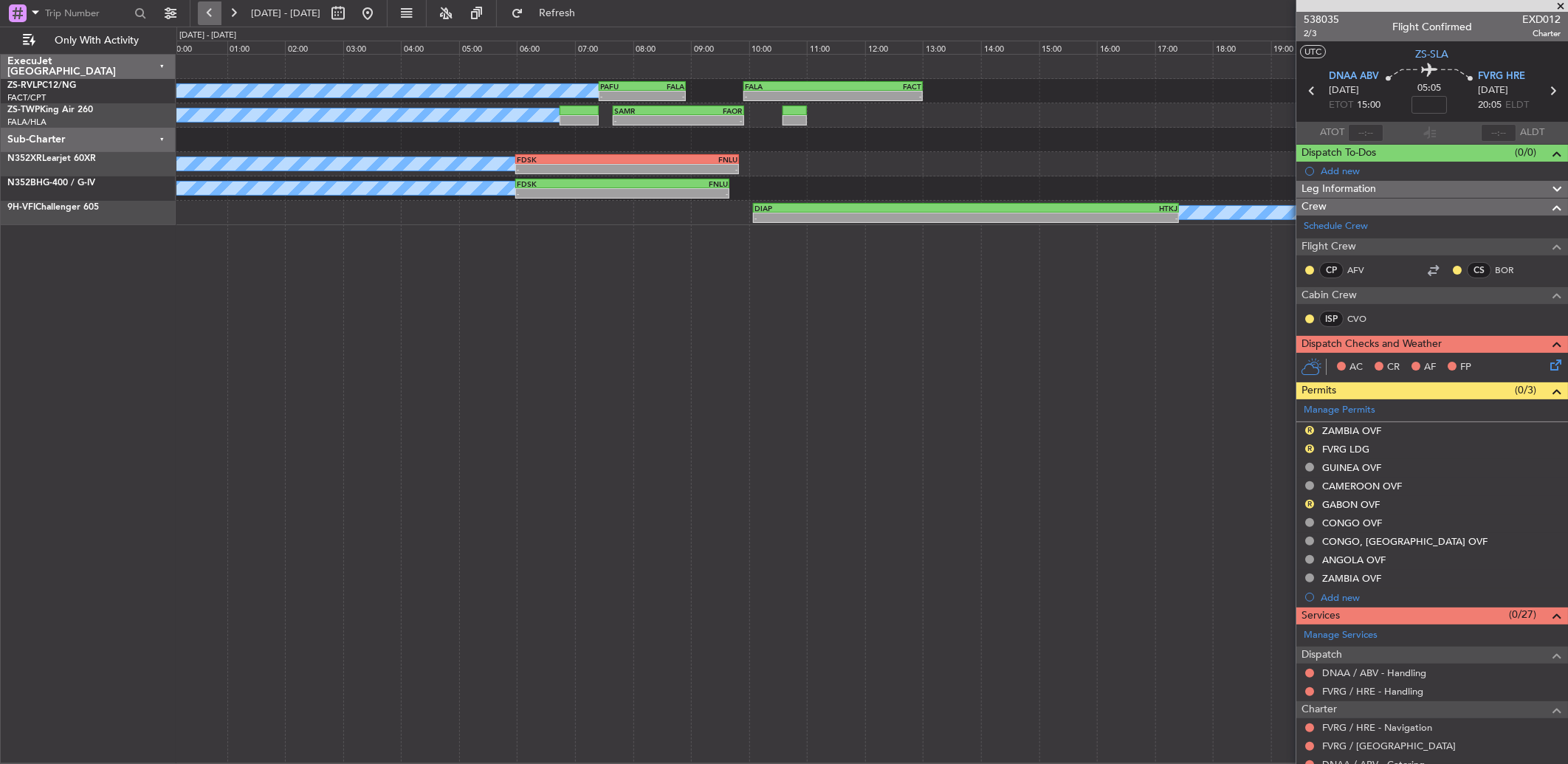
click at [206, 17] on button at bounding box center [210, 13] width 24 height 24
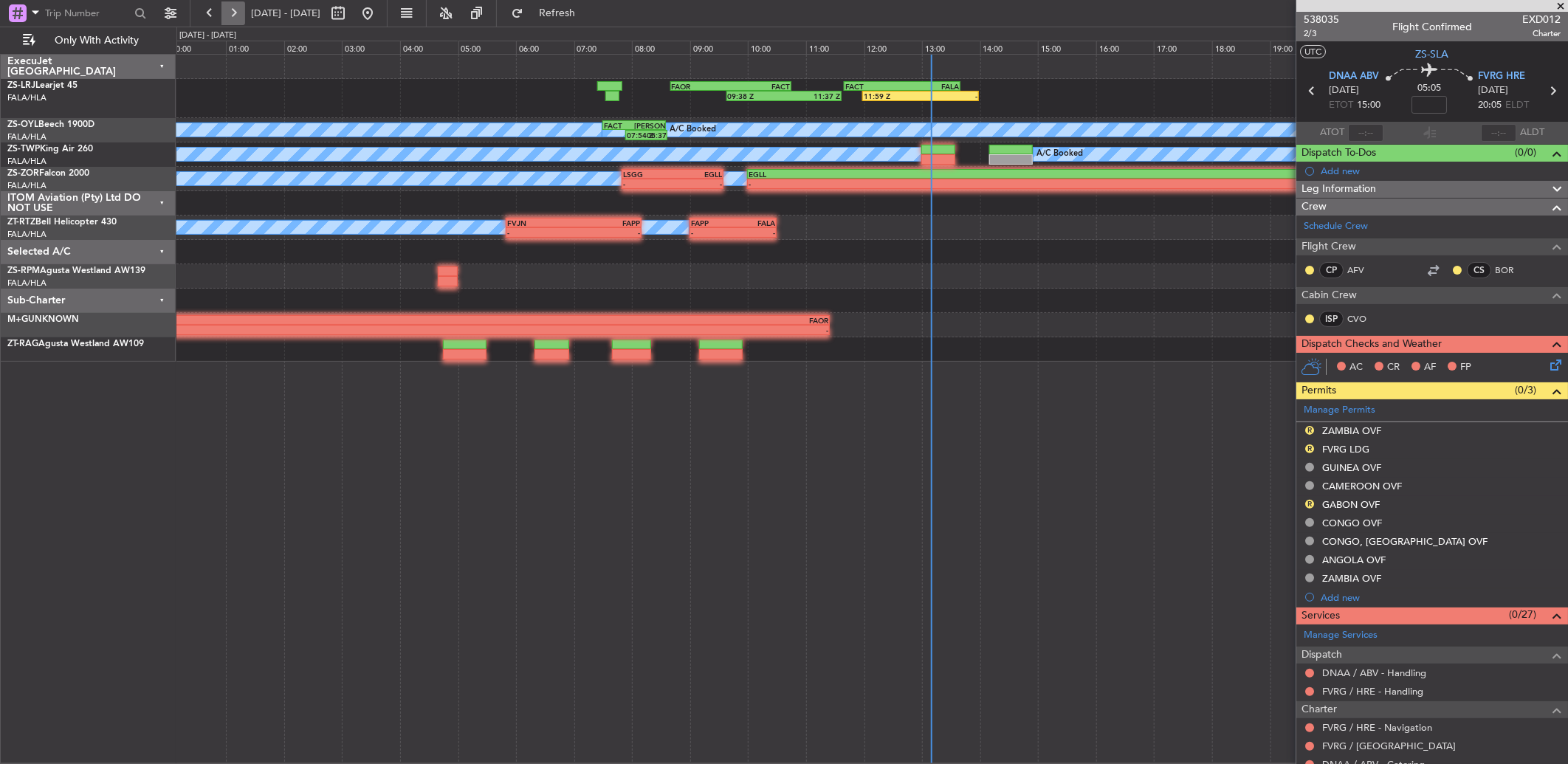
click at [239, 4] on button at bounding box center [233, 13] width 24 height 24
click at [240, 4] on button at bounding box center [233, 13] width 24 height 24
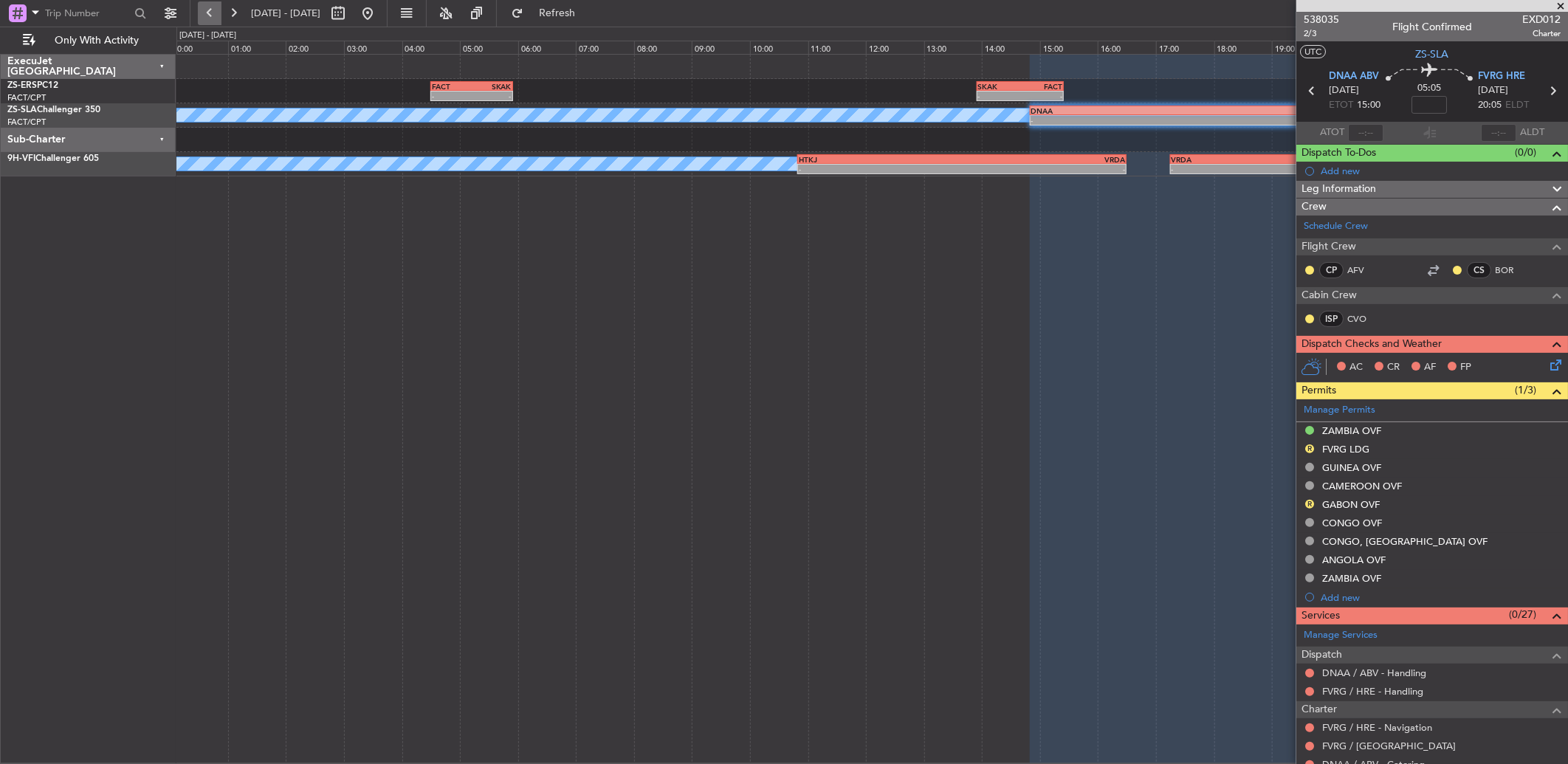
click at [211, 16] on button at bounding box center [210, 13] width 24 height 24
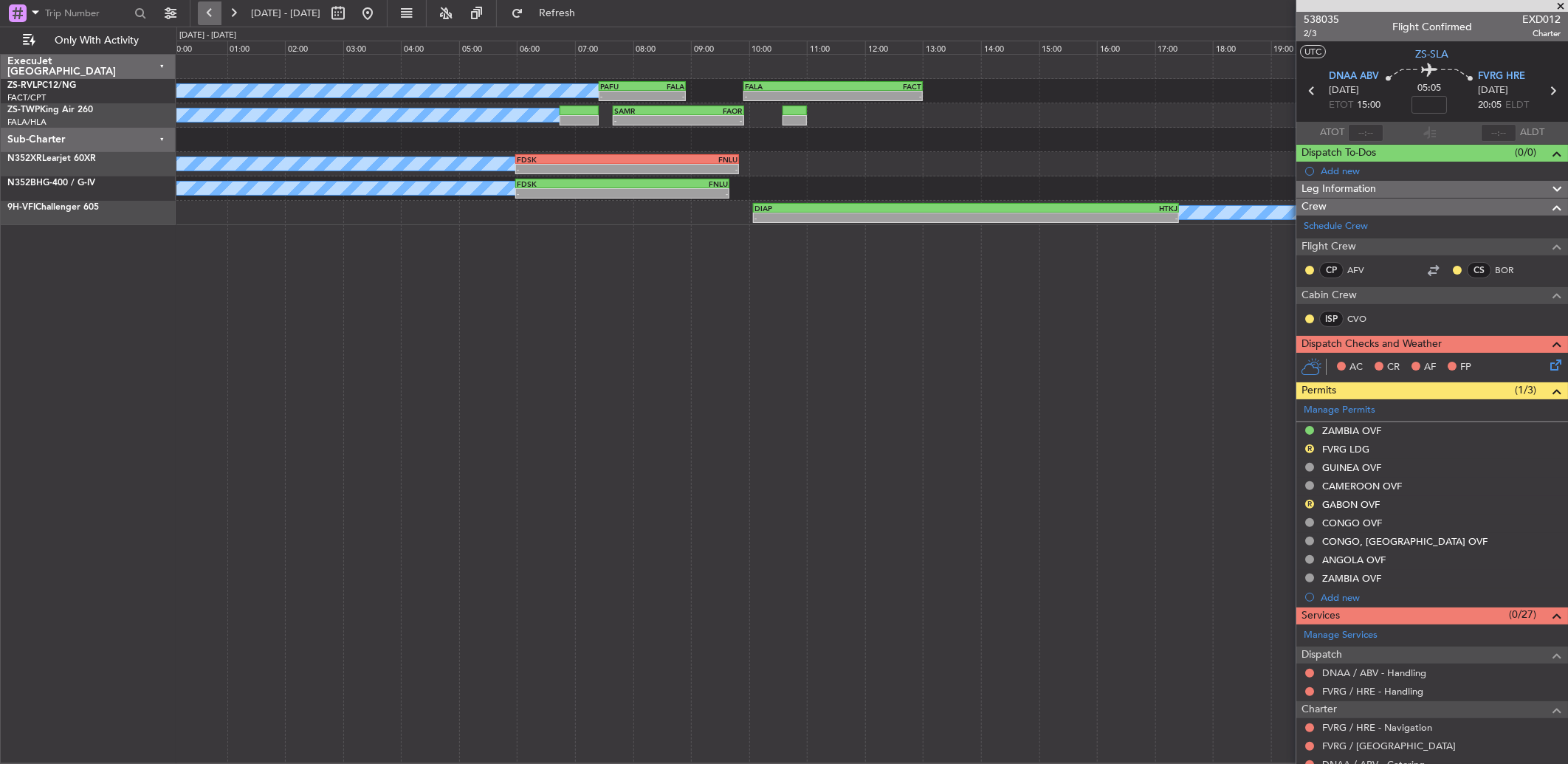
click at [211, 16] on button at bounding box center [210, 13] width 24 height 24
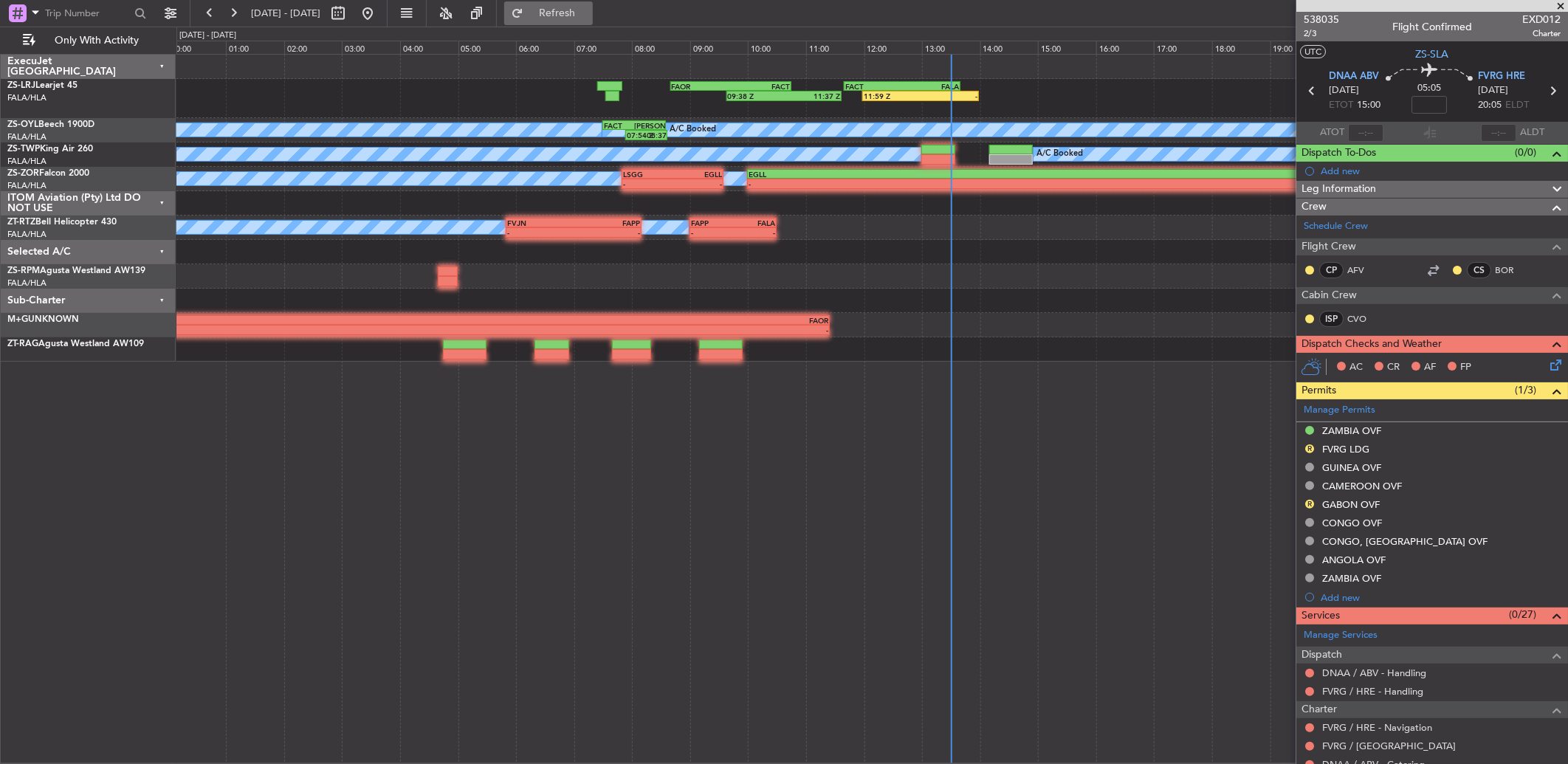
click at [580, 23] on button "Refresh" at bounding box center [548, 13] width 88 height 24
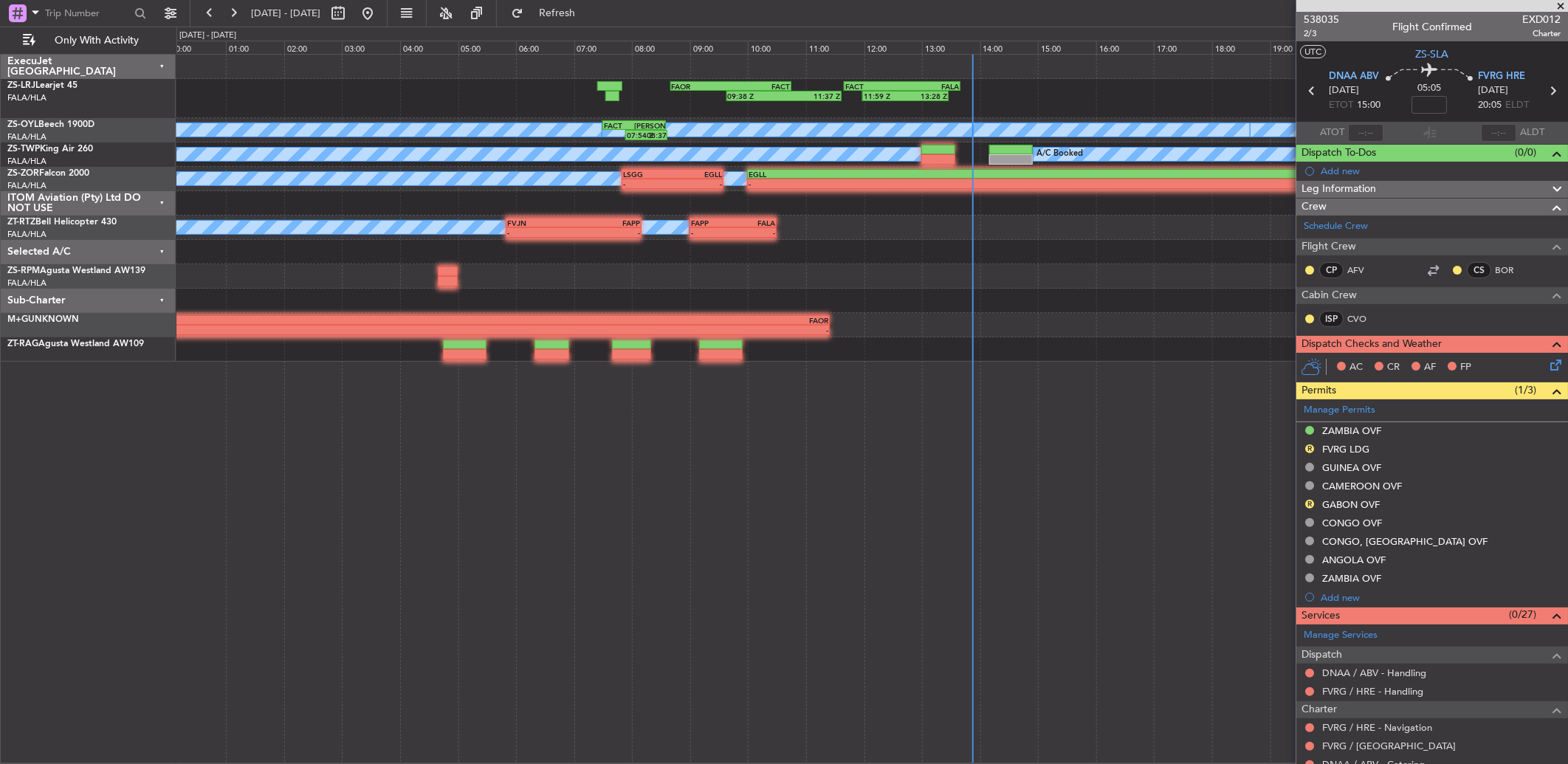
drag, startPoint x: 477, startPoint y: 84, endPoint x: 1570, endPoint y: 800, distance: 1306.6
click at [581, 8] on span "Refresh" at bounding box center [557, 13] width 62 height 11
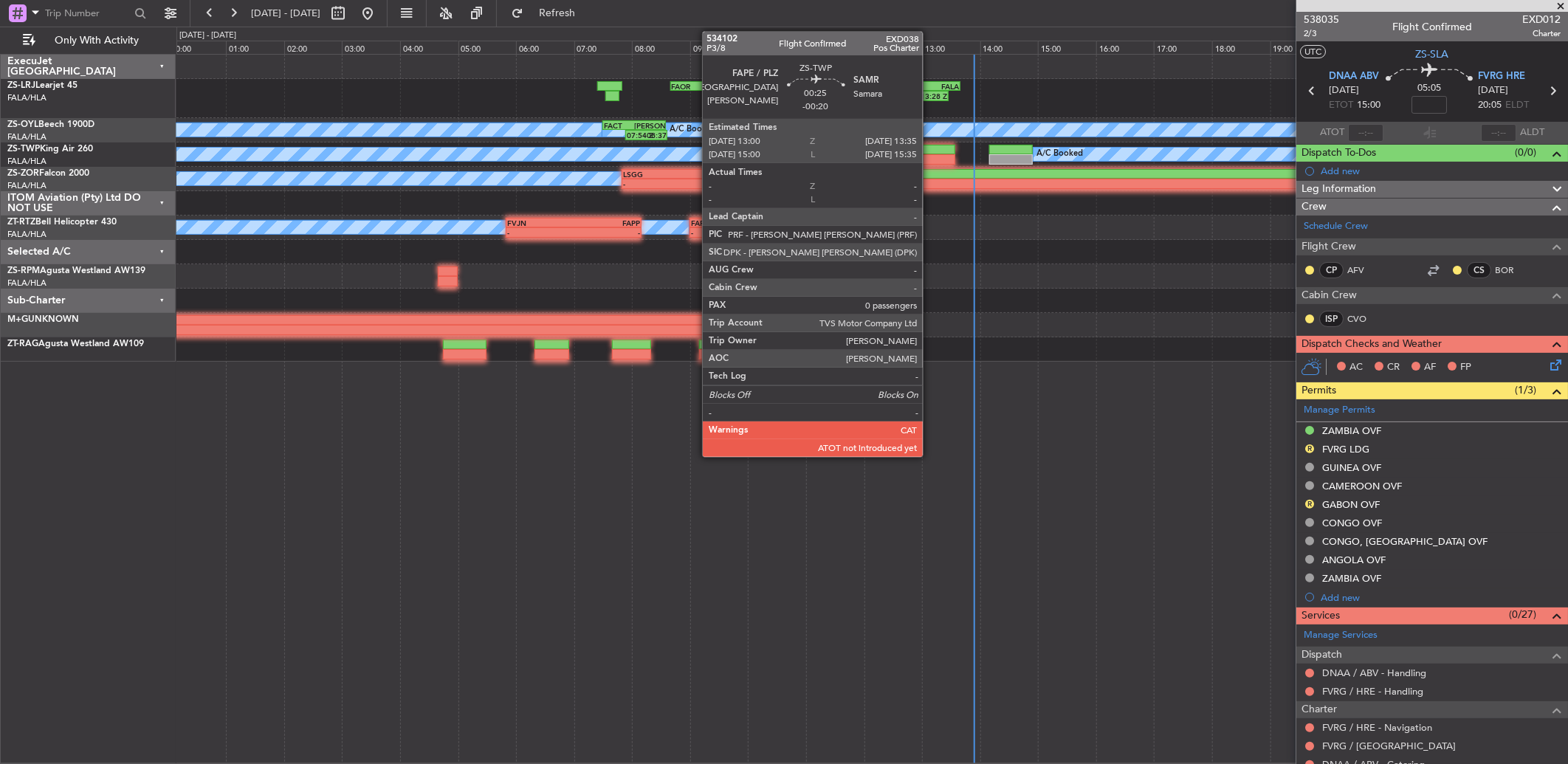
click at [931, 154] on div at bounding box center [938, 159] width 34 height 11
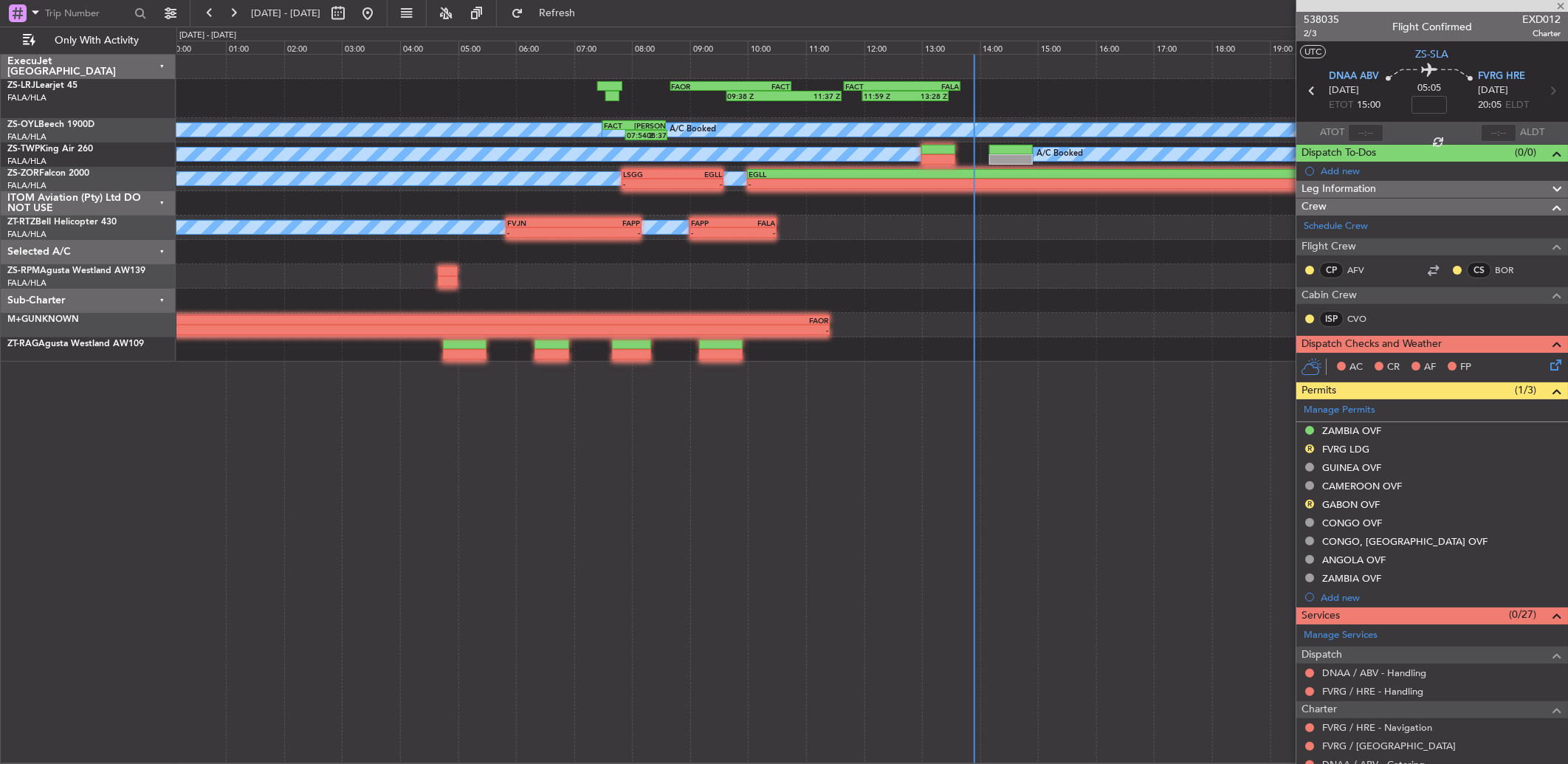
type input "-00:20"
type input "0"
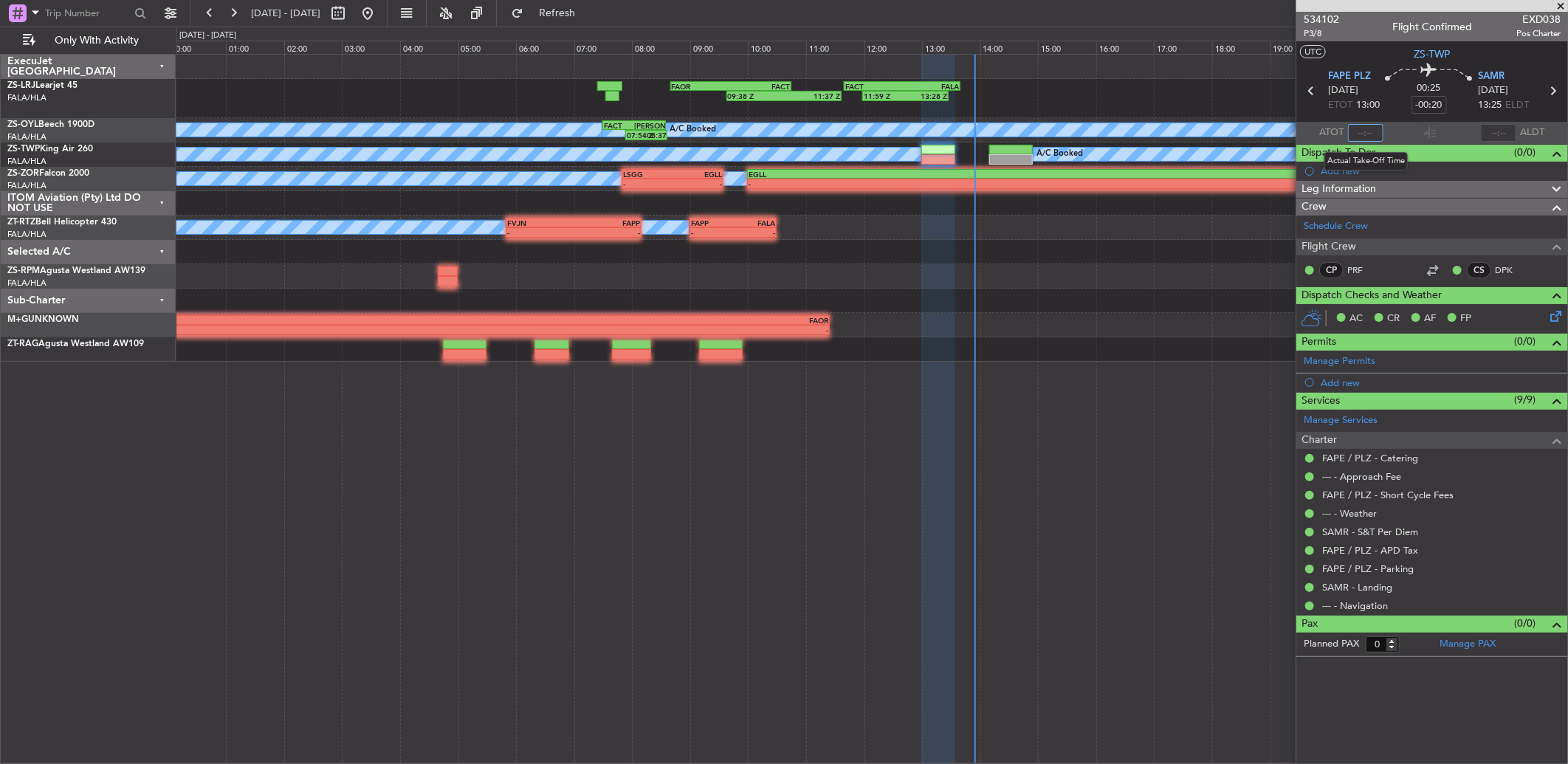
click at [1370, 137] on input "text" at bounding box center [1366, 132] width 36 height 17
type input "0"
type input "1"
click at [1362, 129] on span at bounding box center [1366, 132] width 21 height 21
click at [1362, 129] on span at bounding box center [1366, 133] width 24 height 24
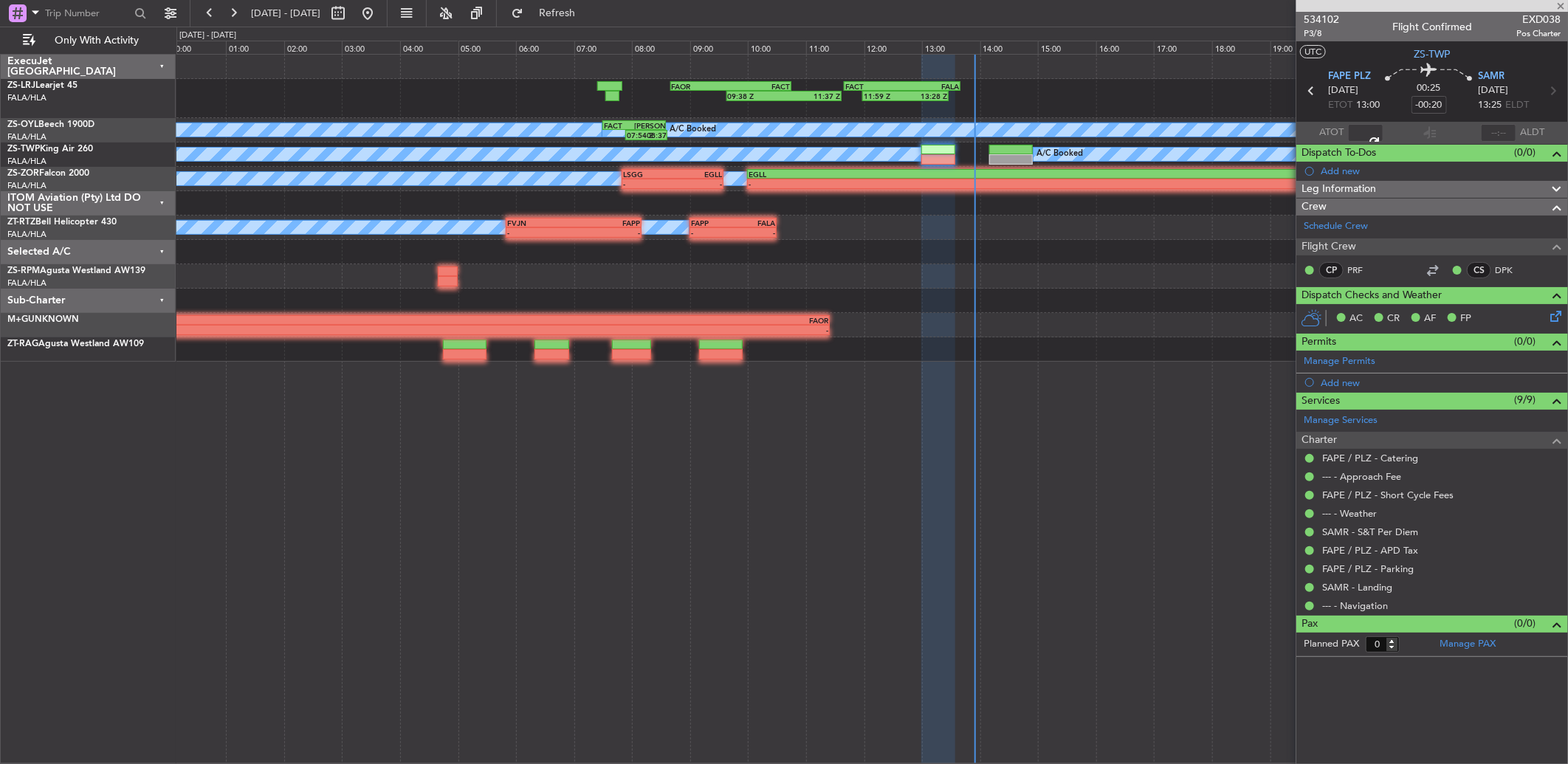
click at [1375, 131] on div "11:46" at bounding box center [1366, 132] width 36 height 17
click at [1370, 131] on span at bounding box center [1366, 133] width 22 height 22
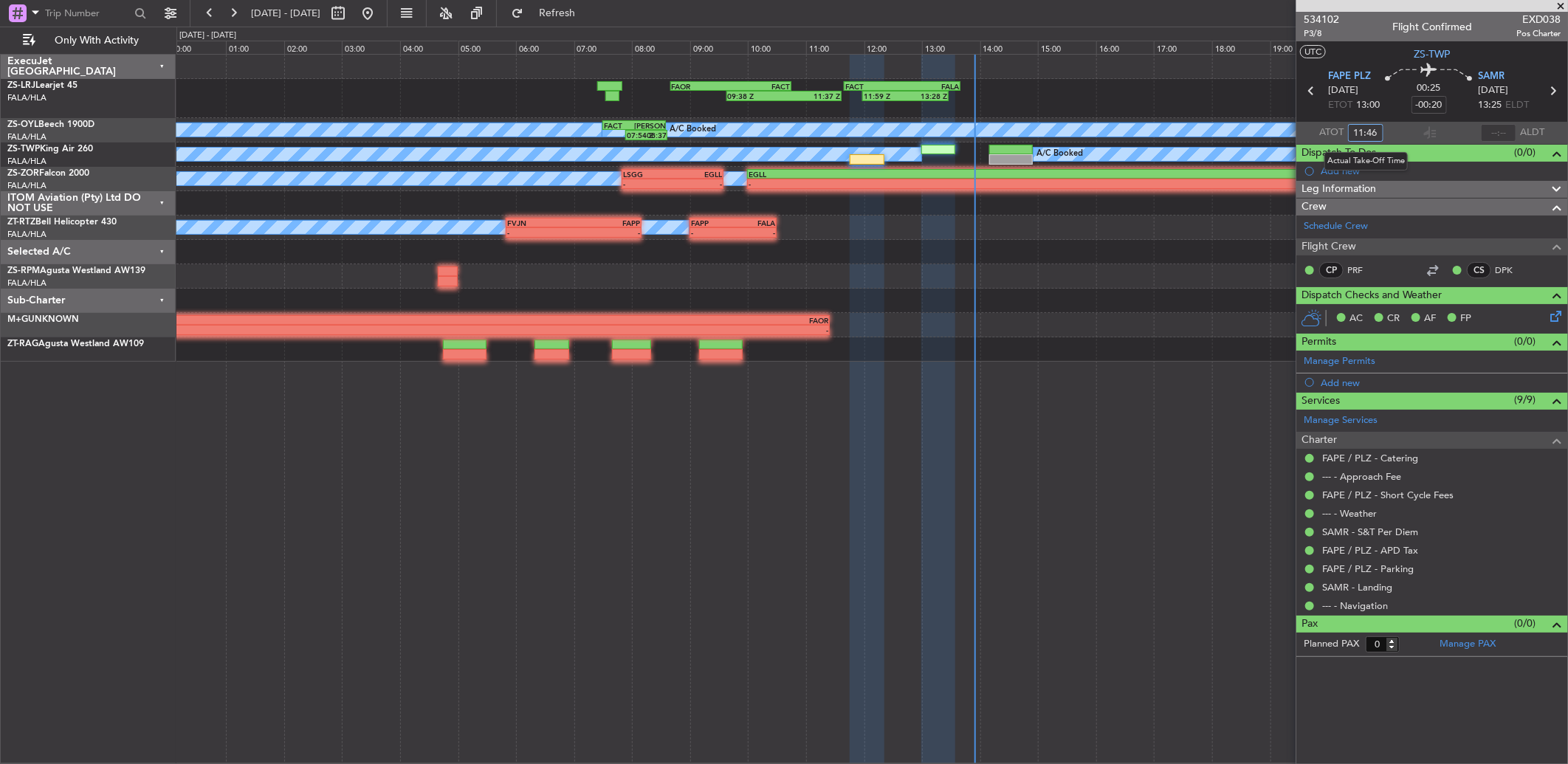
click at [1363, 130] on input "11:46" at bounding box center [1366, 132] width 36 height 17
type input "13:46"
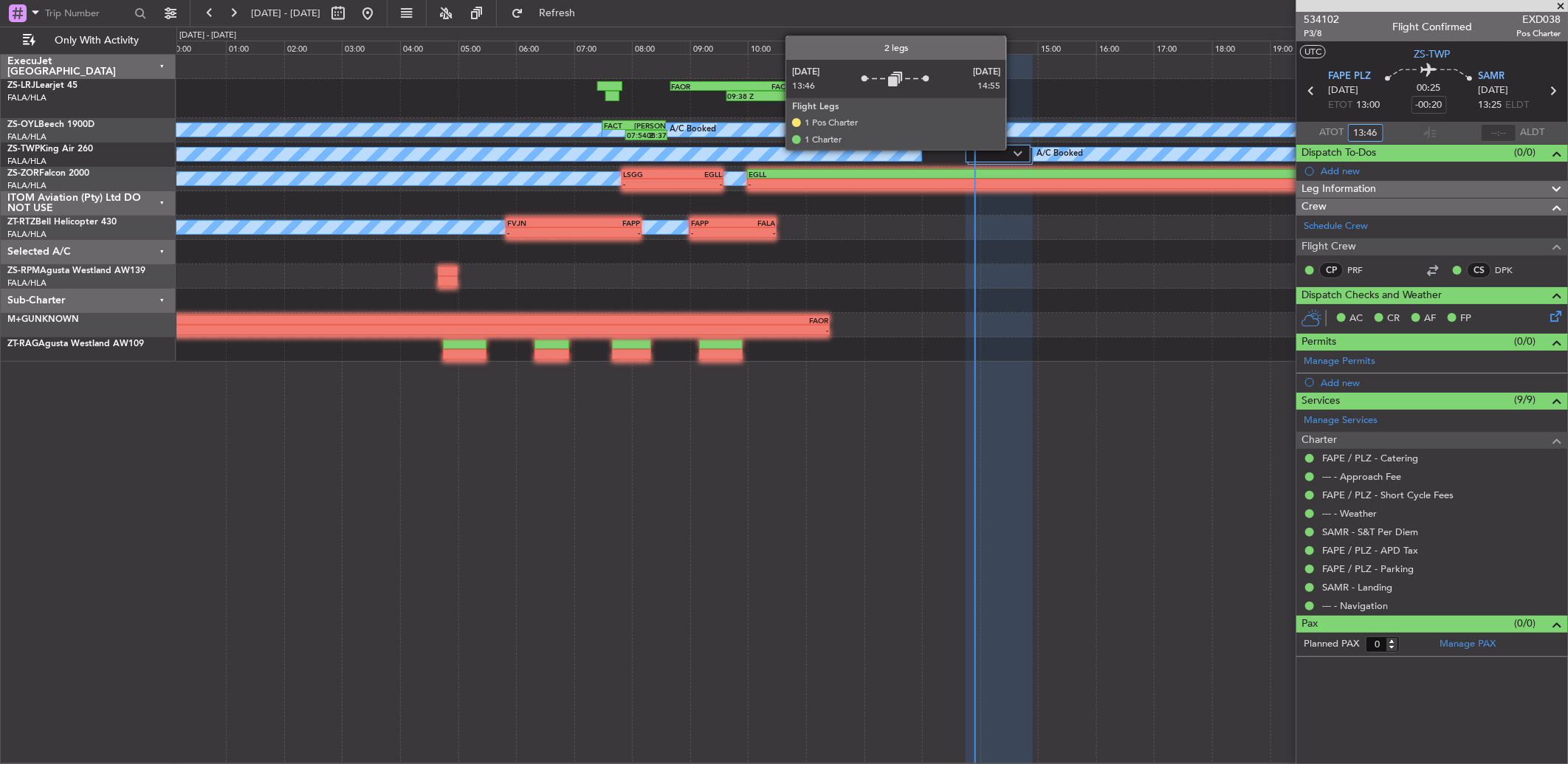
click at [1014, 150] on img at bounding box center [1018, 153] width 9 height 6
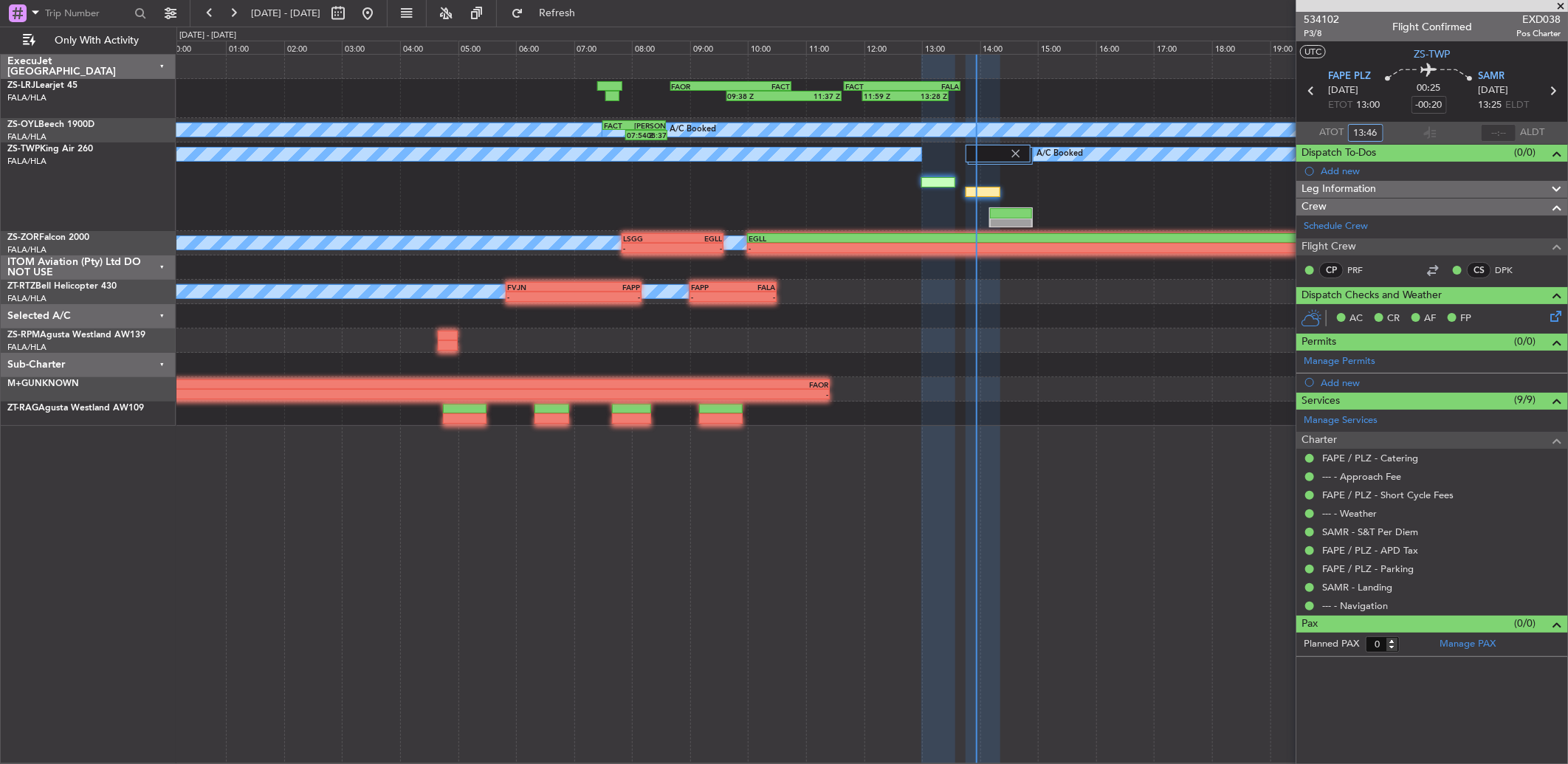
click at [1074, 510] on div "09:38 Z 11:37 Z FAOR 08:40 Z FACT 10:45 Z 11:59 Z 13:28 Z FACT 11:40 Z FALA 13:…" at bounding box center [872, 409] width 1391 height 710
click at [1562, 2] on span at bounding box center [1561, 7] width 15 height 13
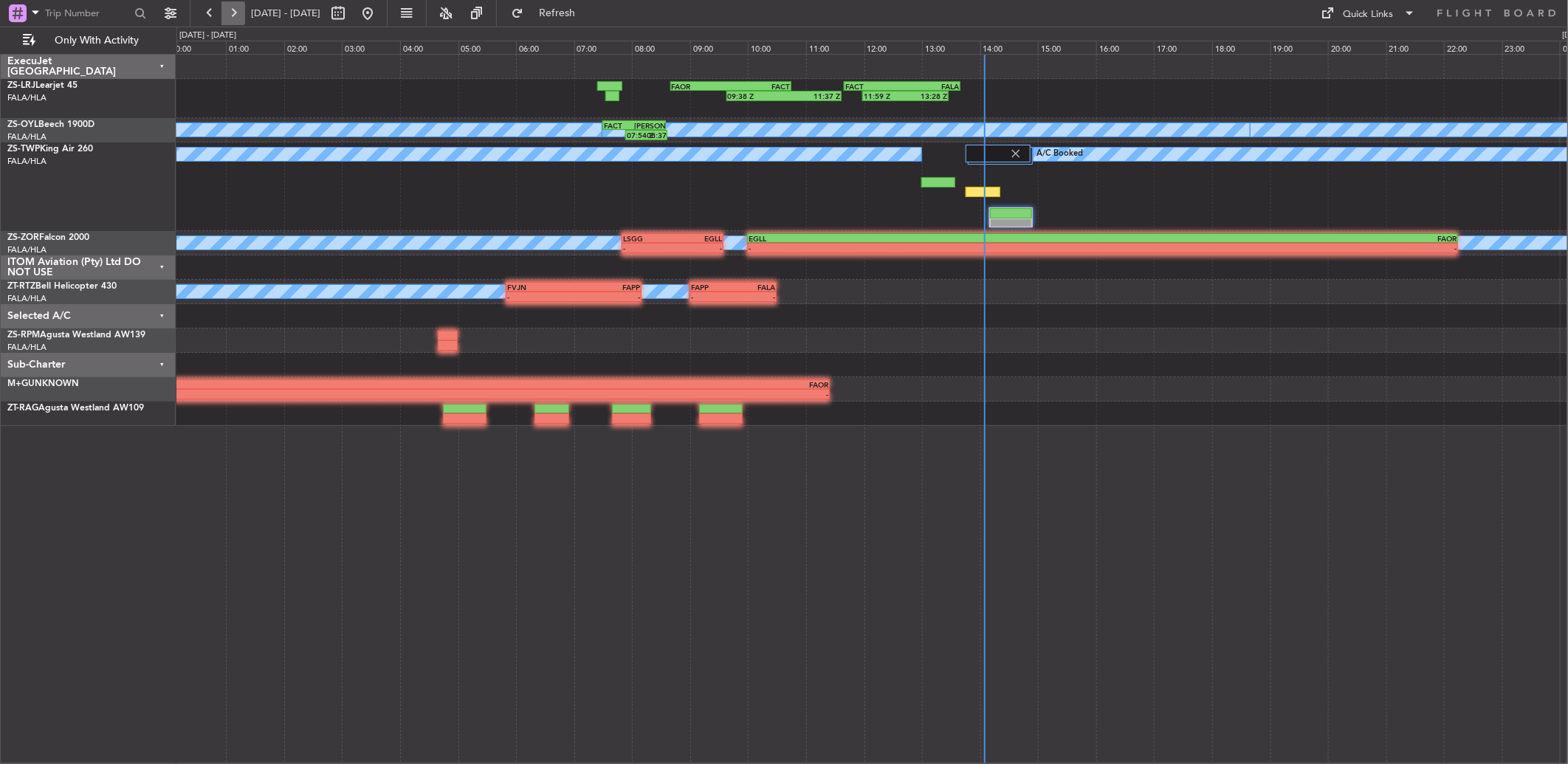
click at [234, 12] on button at bounding box center [233, 13] width 24 height 24
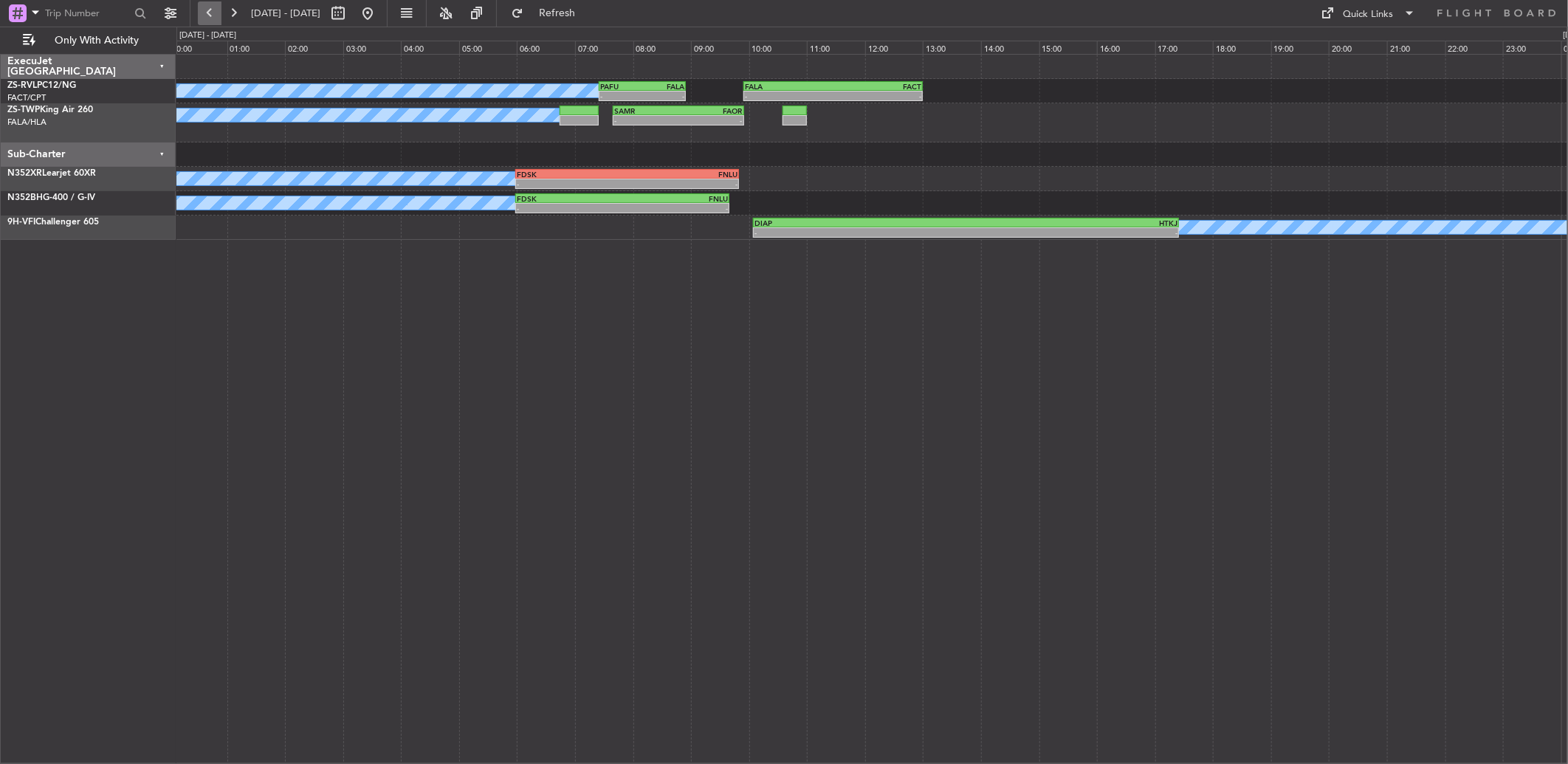
click at [204, 20] on button at bounding box center [210, 13] width 24 height 24
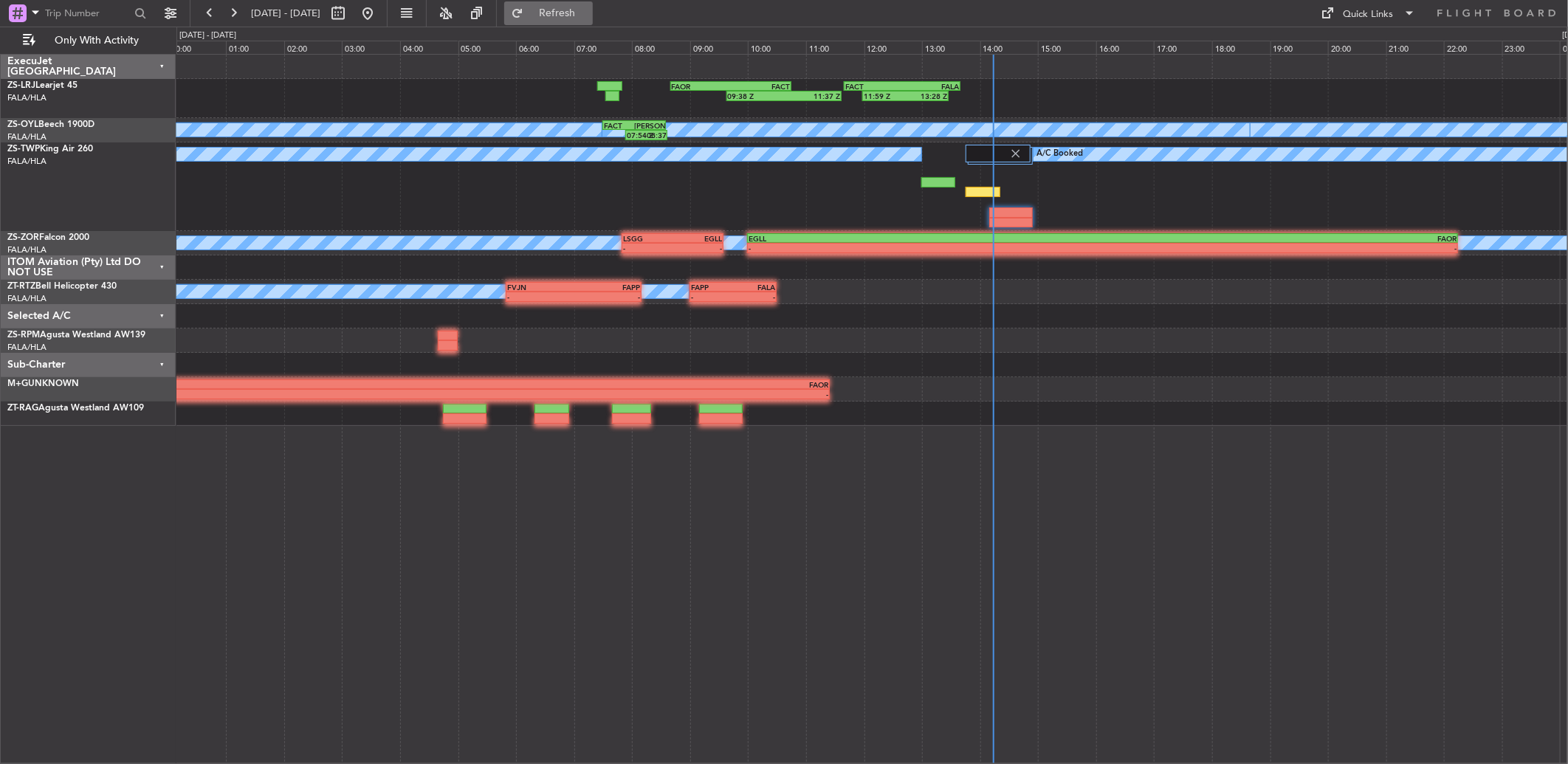
click at [572, 11] on button "Refresh" at bounding box center [548, 13] width 88 height 24
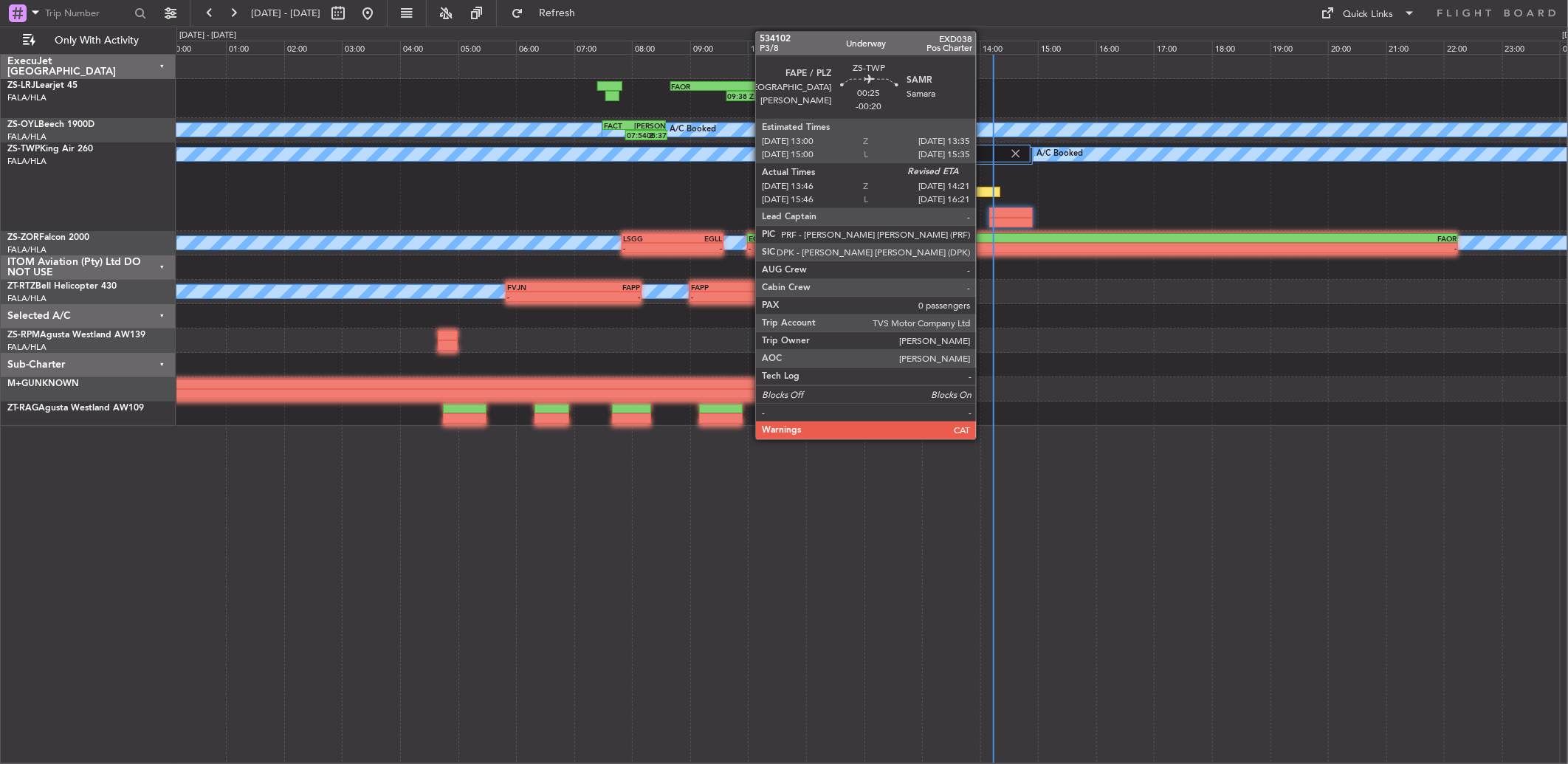
click at [982, 192] on div at bounding box center [982, 192] width 34 height 11
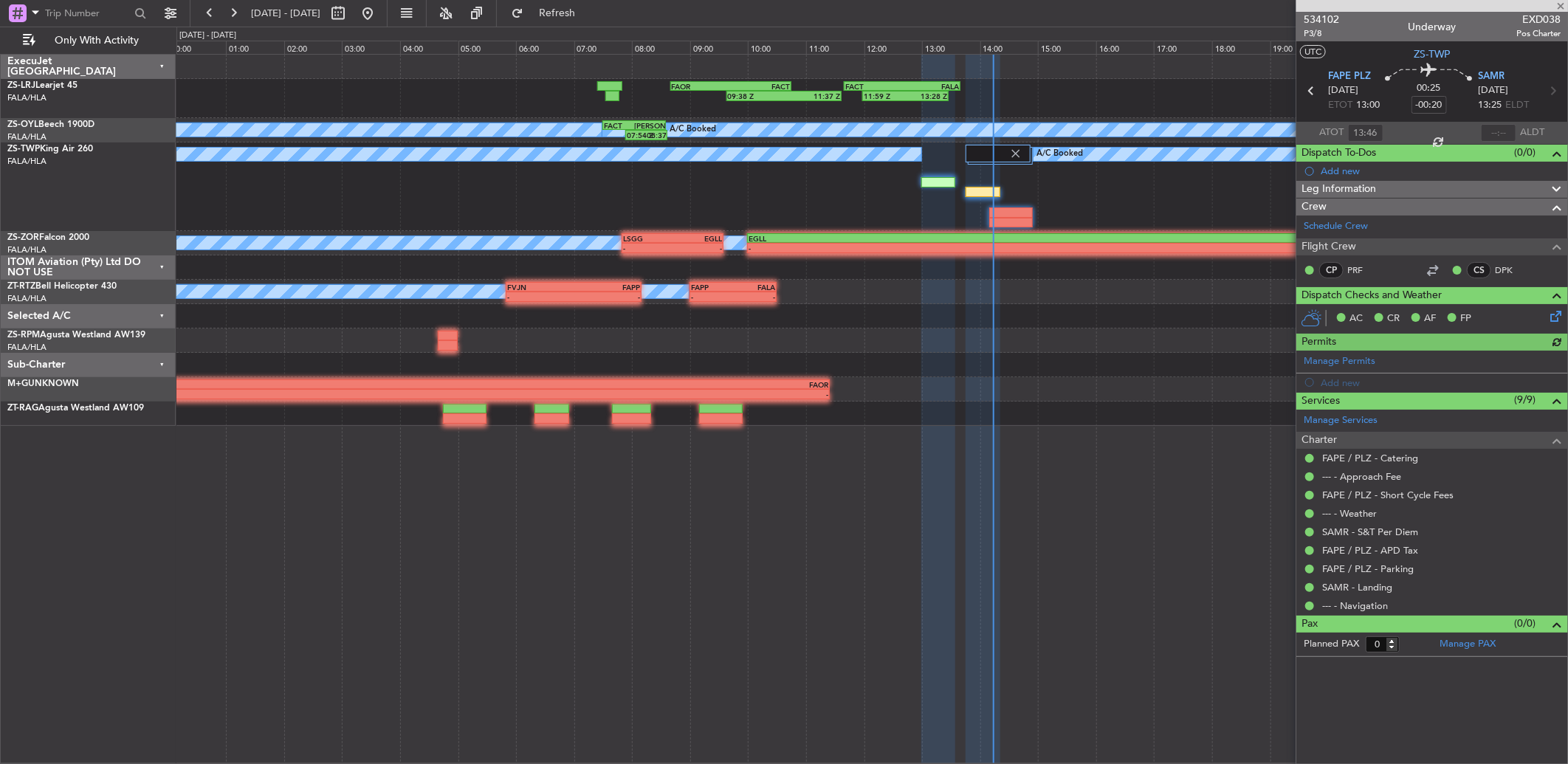
click at [1499, 126] on div at bounding box center [1499, 132] width 36 height 17
click at [1512, 130] on input "text" at bounding box center [1499, 132] width 36 height 17
type input "14:10"
